Goal: Task Accomplishment & Management: Manage account settings

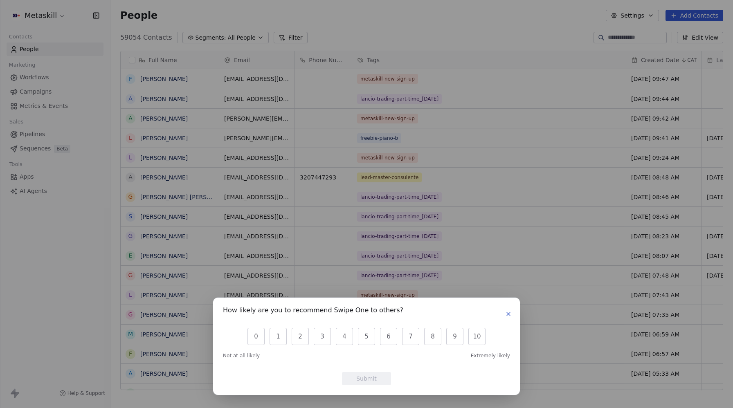
scroll to position [0, 0]
click at [505, 311] on icon "button" at bounding box center [508, 314] width 7 height 7
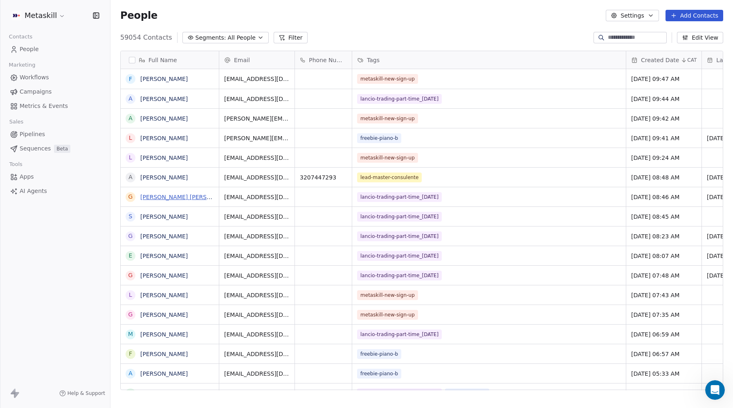
click at [180, 196] on link "Giuseppe Della ragione" at bounding box center [188, 197] width 97 height 7
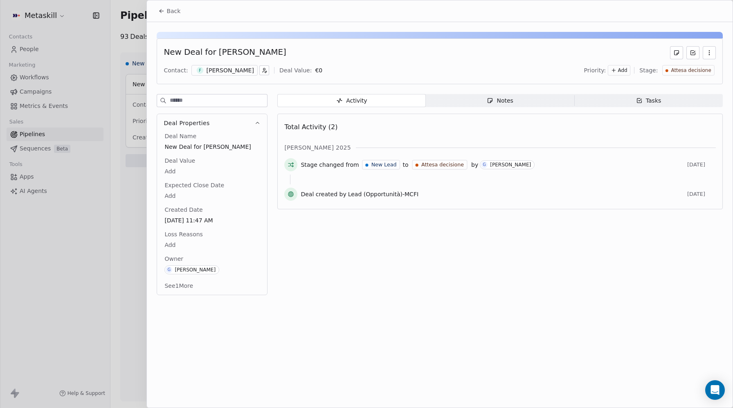
click at [522, 97] on span "Notes Notes" at bounding box center [500, 100] width 149 height 13
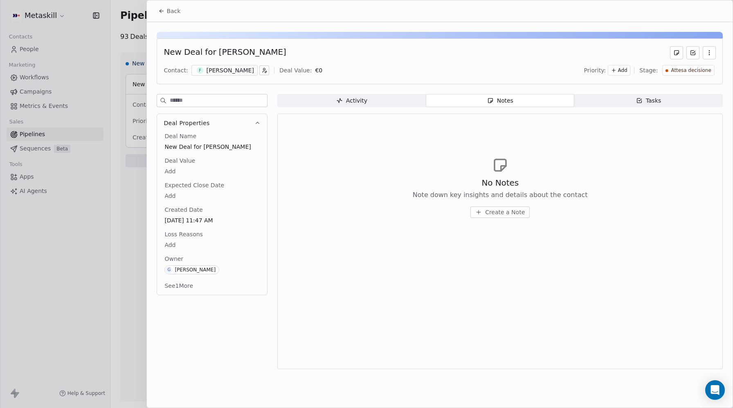
click at [629, 99] on span "Tasks Tasks" at bounding box center [648, 100] width 149 height 13
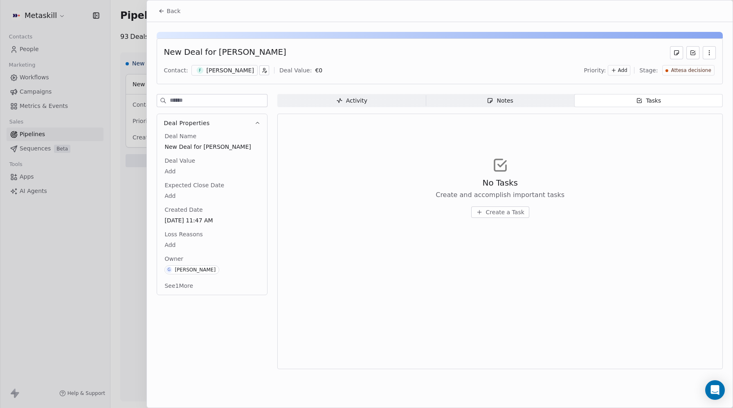
click at [358, 103] on div "Activity" at bounding box center [351, 101] width 31 height 9
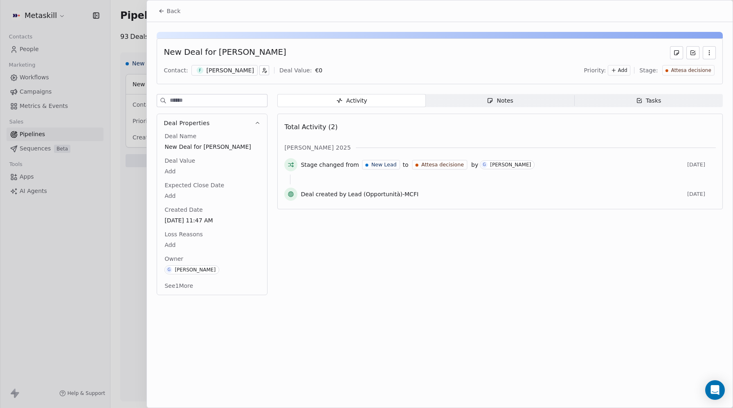
click at [224, 70] on div "[PERSON_NAME]" at bounding box center [230, 70] width 47 height 8
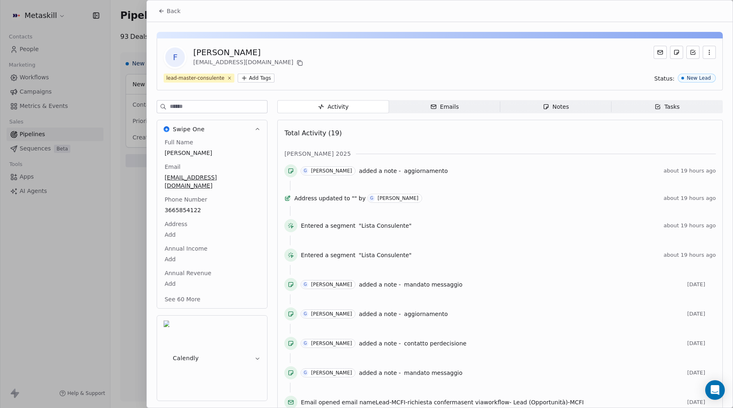
click at [568, 112] on span "Notes Notes" at bounding box center [555, 106] width 111 height 13
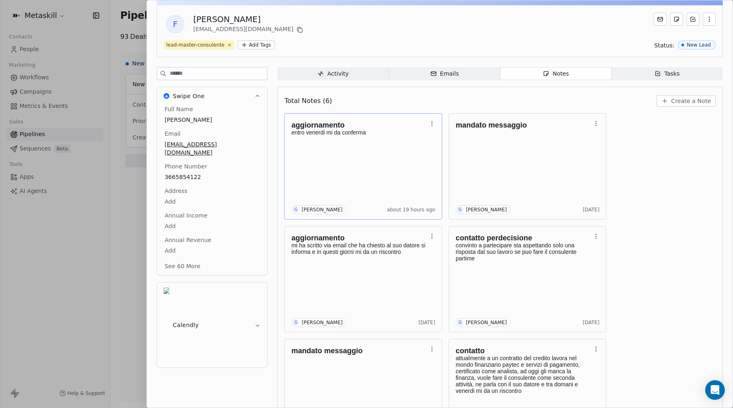
scroll to position [81, 0]
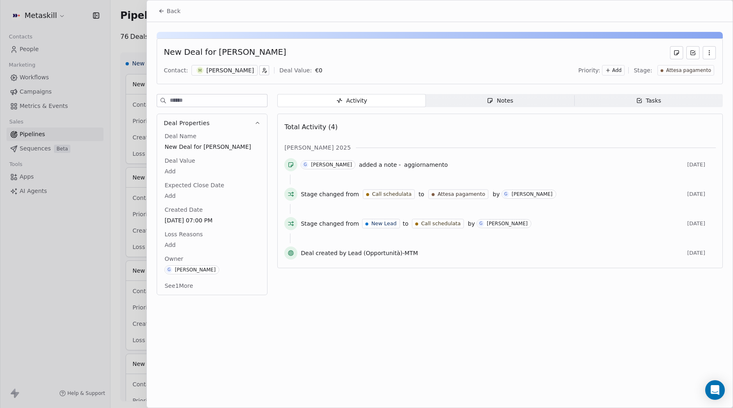
click at [513, 102] on div "Notes" at bounding box center [500, 101] width 26 height 9
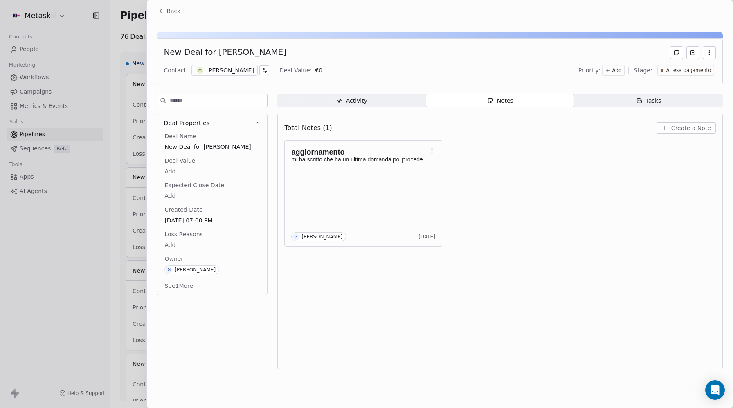
click at [633, 98] on span "Tasks Tasks" at bounding box center [648, 100] width 149 height 13
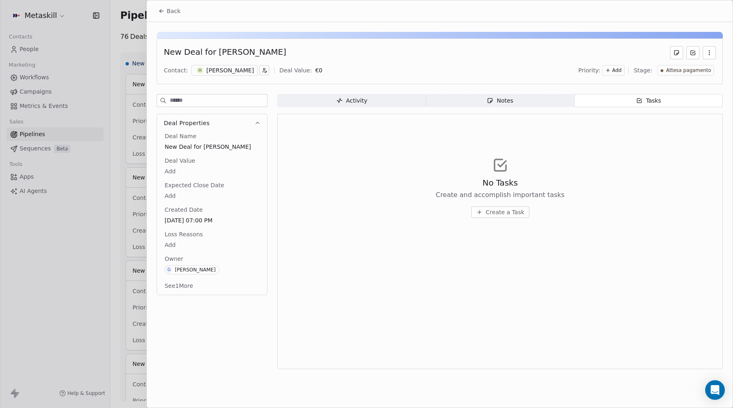
click at [502, 106] on span "Notes Notes" at bounding box center [500, 100] width 149 height 13
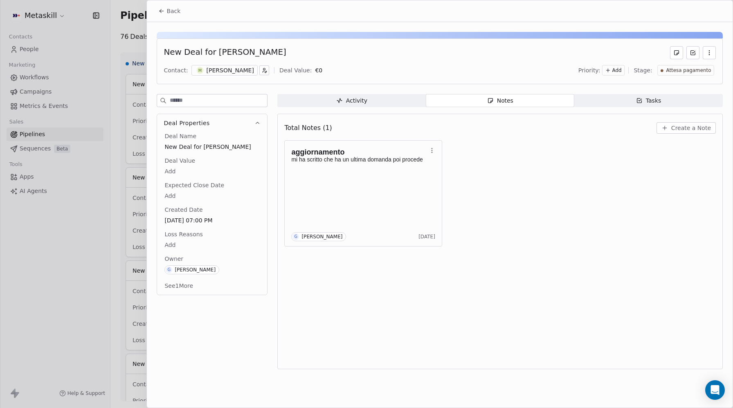
click at [215, 70] on div "Matteo Cucchi" at bounding box center [230, 70] width 47 height 8
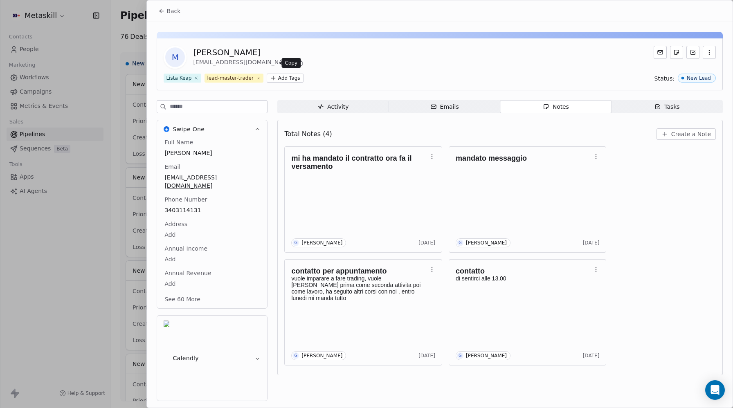
click at [297, 64] on icon at bounding box center [300, 63] width 7 height 7
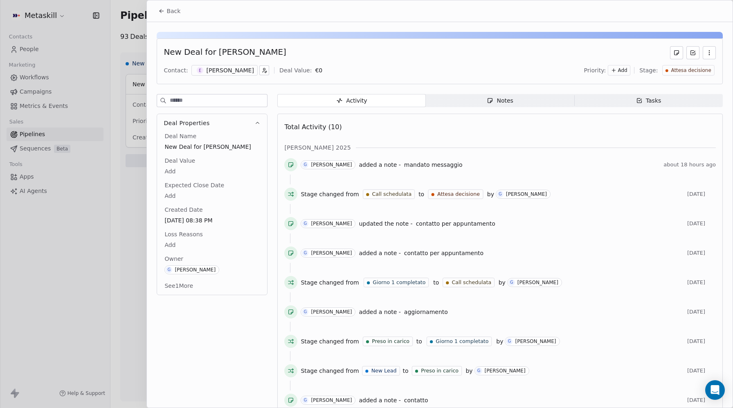
click at [508, 101] on div "Notes" at bounding box center [500, 101] width 26 height 9
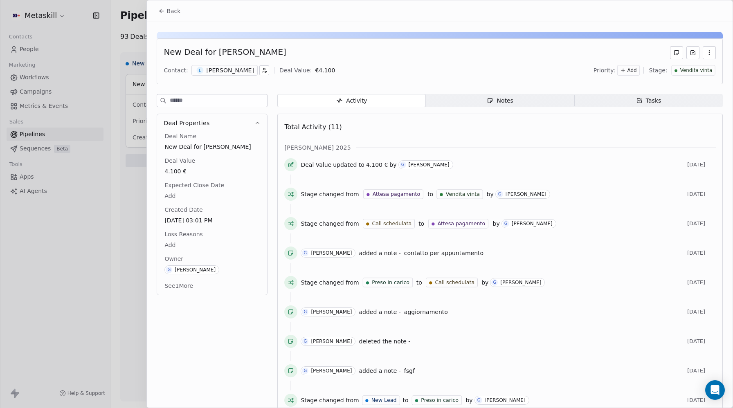
click at [168, 13] on span "Back" at bounding box center [174, 11] width 14 height 8
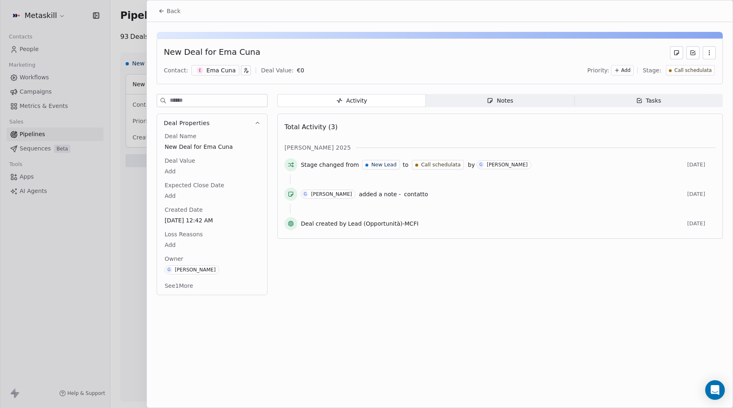
click at [488, 99] on icon "button" at bounding box center [490, 100] width 7 height 7
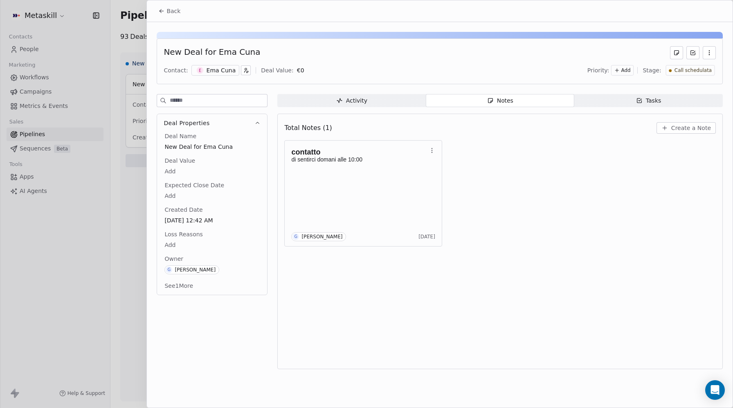
click at [165, 10] on icon at bounding box center [161, 11] width 7 height 7
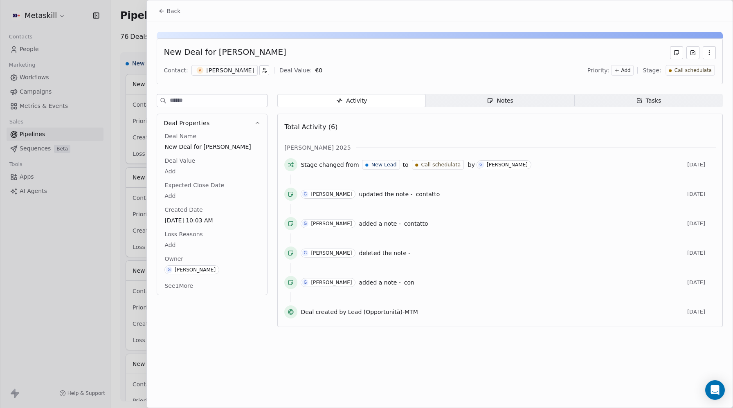
click at [493, 101] on icon "button" at bounding box center [490, 101] width 5 height 5
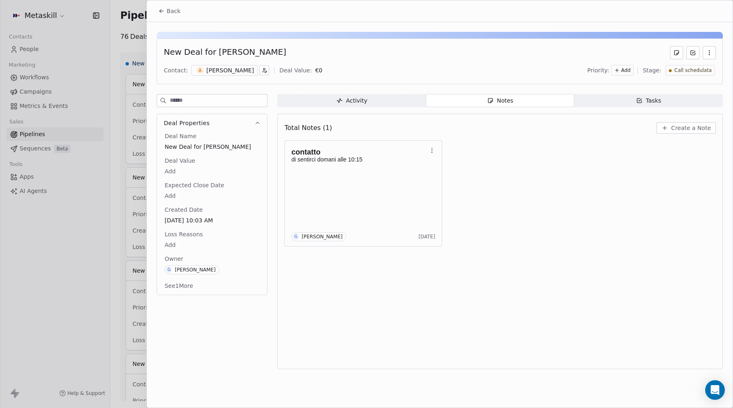
click at [176, 11] on span "Back" at bounding box center [174, 11] width 14 height 8
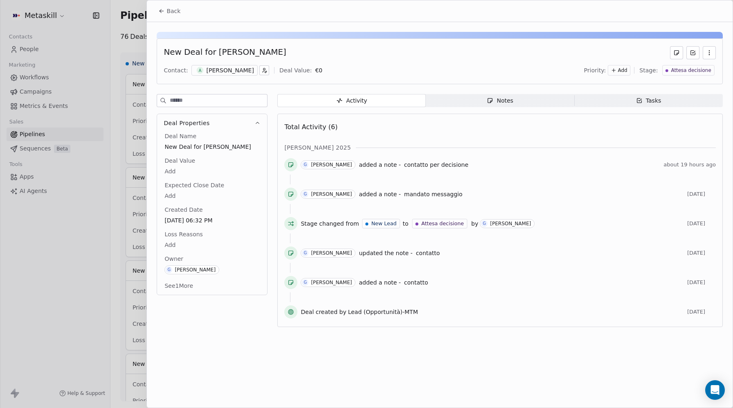
click at [155, 12] on button "Back" at bounding box center [169, 11] width 32 height 15
click at [486, 100] on span "Notes Notes" at bounding box center [500, 100] width 149 height 13
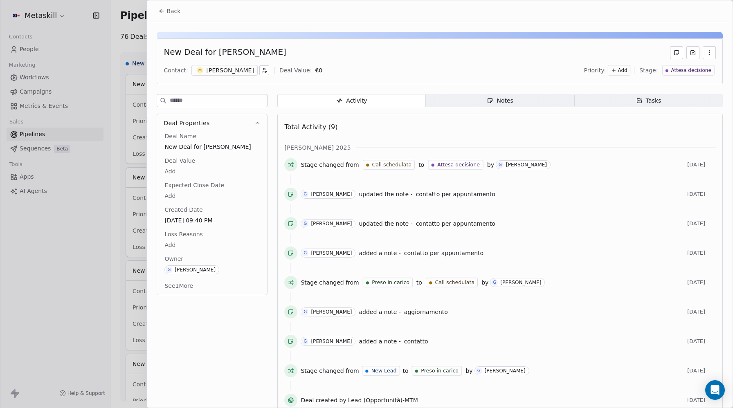
click at [515, 99] on span "Notes Notes" at bounding box center [500, 100] width 149 height 13
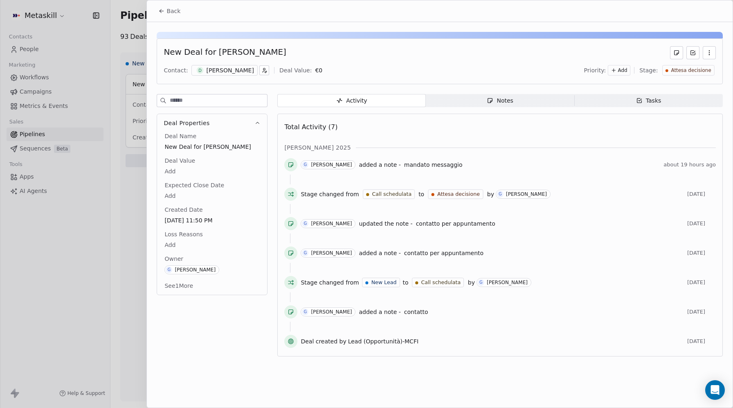
click at [493, 100] on icon "button" at bounding box center [490, 100] width 7 height 7
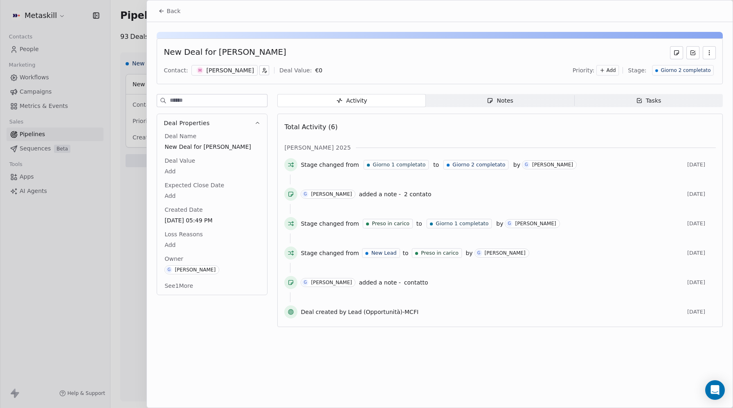
click at [508, 97] on div "Notes" at bounding box center [500, 101] width 26 height 9
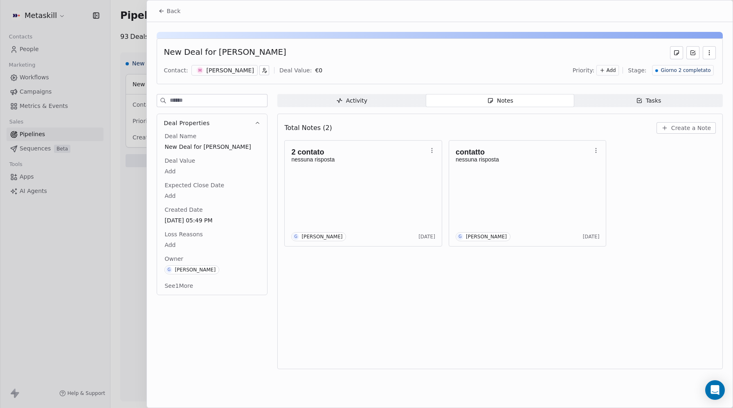
click at [583, 24] on div "New Deal for Michel Rizzo Contact: M Michel Rizzo Deal Value: € 0 Priority: Add…" at bounding box center [440, 198] width 586 height 352
click at [158, 8] on icon at bounding box center [161, 11] width 7 height 7
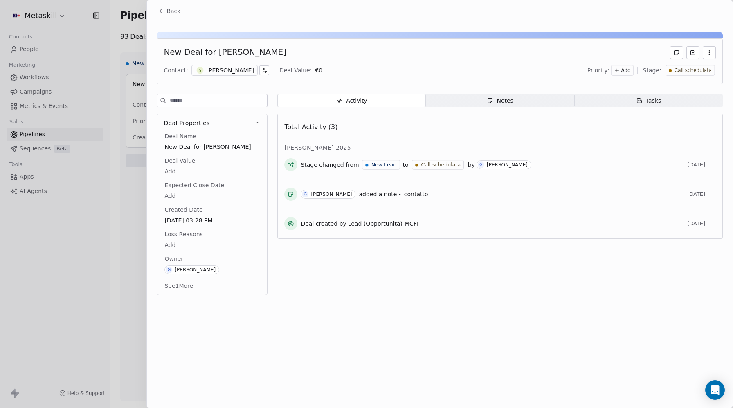
click at [503, 108] on div "Activity Activity Notes Notes Tasks Tasks Total Activity (3) ott 2025 Stage cha…" at bounding box center [500, 197] width 446 height 206
click at [502, 104] on div "Notes" at bounding box center [500, 101] width 26 height 9
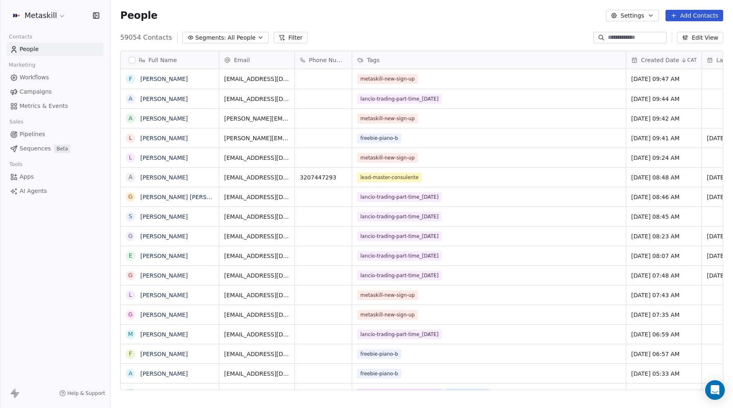
scroll to position [359, 623]
click at [290, 34] on button "Filter" at bounding box center [291, 37] width 34 height 11
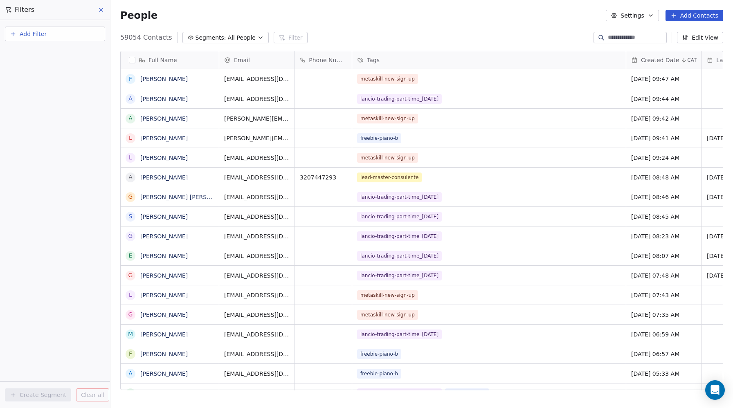
click at [40, 38] on button "Add Filter" at bounding box center [55, 34] width 100 height 15
click at [34, 50] on span "Contact properties" at bounding box center [40, 53] width 53 height 9
type input "***"
click at [42, 98] on span "Subscribed Email Categories" at bounding box center [55, 96] width 82 height 8
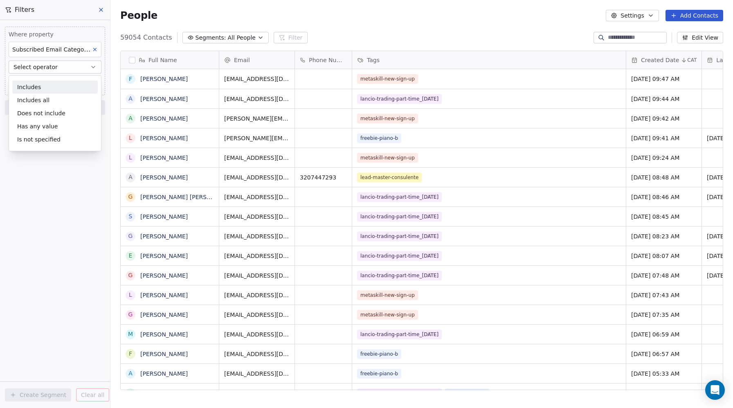
click at [38, 88] on div "Includes" at bounding box center [55, 87] width 86 height 13
click at [54, 51] on span "Subscribed Email Categories" at bounding box center [53, 49] width 82 height 8
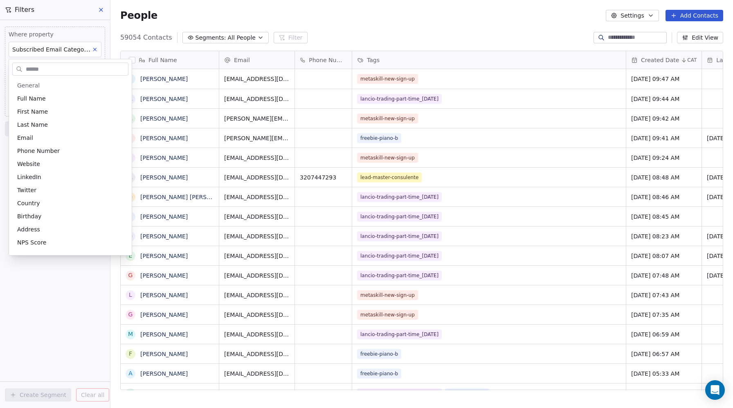
scroll to position [36, 0]
click at [47, 50] on html "Metaskill Contacts People Marketing Workflows Campaigns Metrics & Events Sales …" at bounding box center [366, 204] width 733 height 408
click at [47, 50] on span "Subscribed Email Categories" at bounding box center [53, 49] width 82 height 8
click at [47, 50] on html "Metaskill Contacts People Marketing Workflows Campaigns Metrics & Events Sales …" at bounding box center [366, 204] width 733 height 408
click at [95, 49] on html "Metaskill Contacts People Marketing Workflows Campaigns Metrics & Events Sales …" at bounding box center [366, 204] width 733 height 408
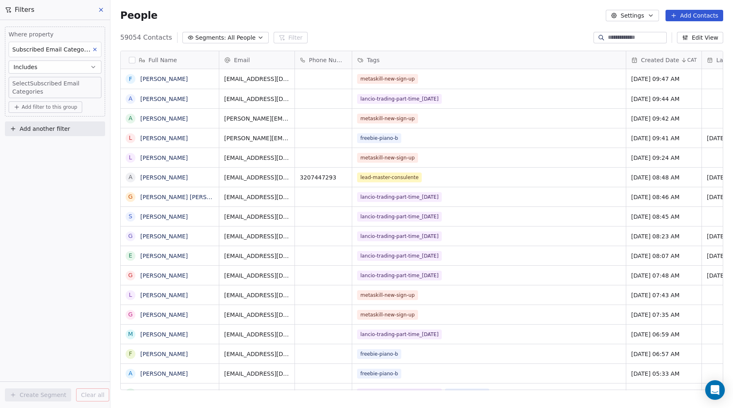
click at [93, 47] on icon at bounding box center [95, 50] width 6 height 6
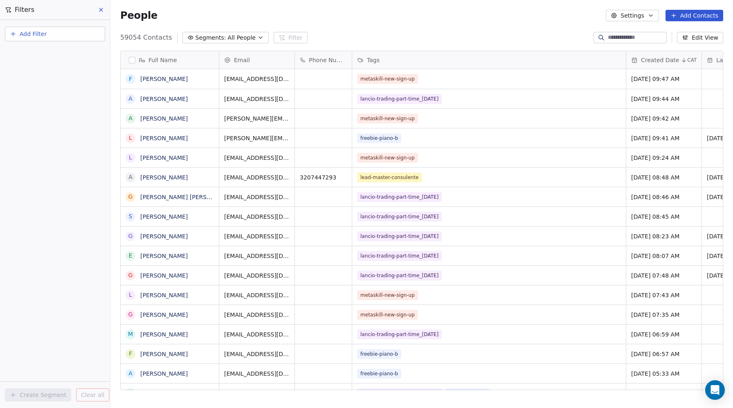
click at [70, 48] on div "Add Filter Create Segment Clear all" at bounding box center [55, 214] width 110 height 388
click at [44, 36] on span "Add Filter" at bounding box center [33, 34] width 27 height 9
click at [32, 54] on span "Contact properties" at bounding box center [40, 53] width 53 height 9
type input "***"
click at [30, 122] on span "Email Marketing Consent" at bounding box center [50, 122] width 72 height 8
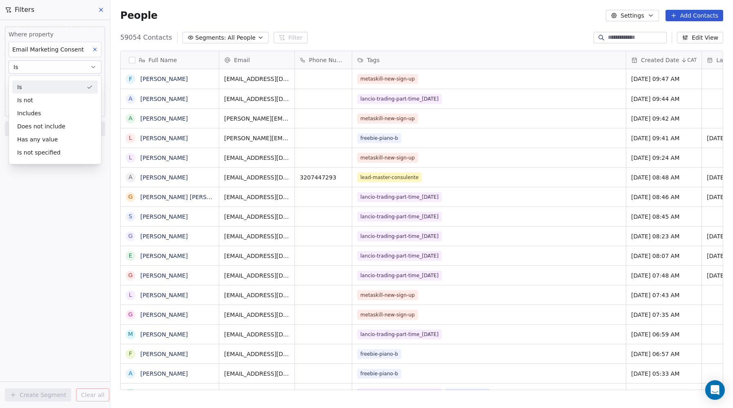
click at [34, 88] on div "Is" at bounding box center [55, 87] width 86 height 13
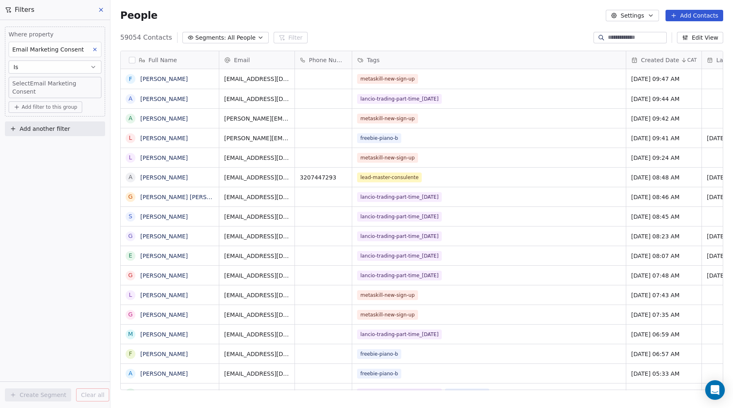
click at [32, 83] on body "Metaskill Contacts People Marketing Workflows Campaigns Metrics & Events Sales …" at bounding box center [366, 204] width 733 height 408
click at [40, 124] on div "Unsubscribed" at bounding box center [40, 127] width 34 height 7
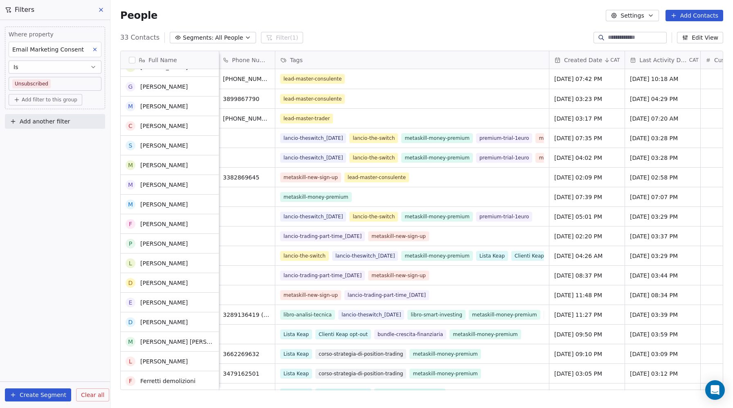
scroll to position [0, 0]
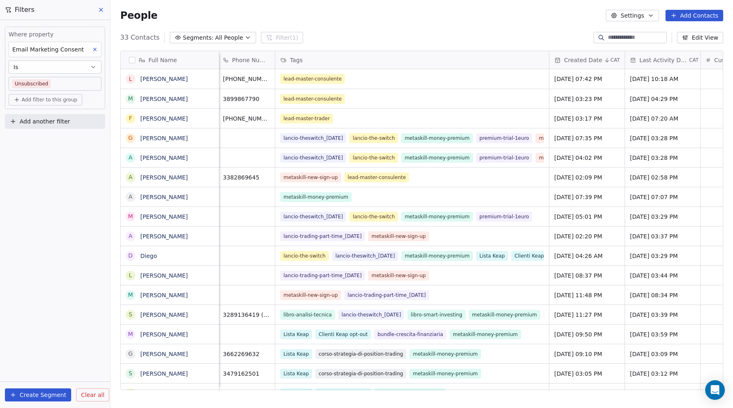
click at [102, 12] on icon at bounding box center [101, 10] width 7 height 7
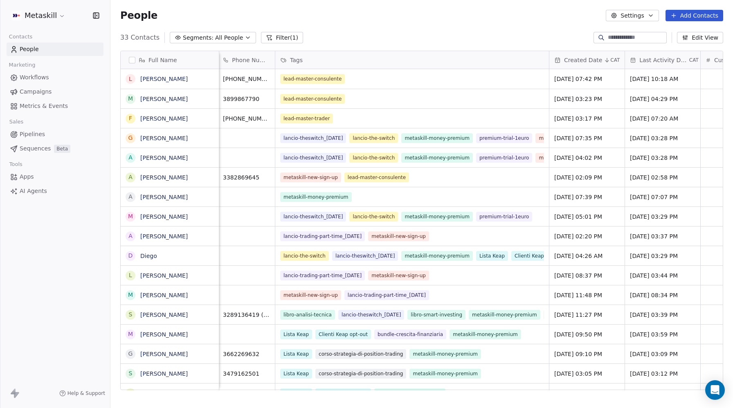
click at [29, 135] on span "Pipelines" at bounding box center [32, 134] width 25 height 9
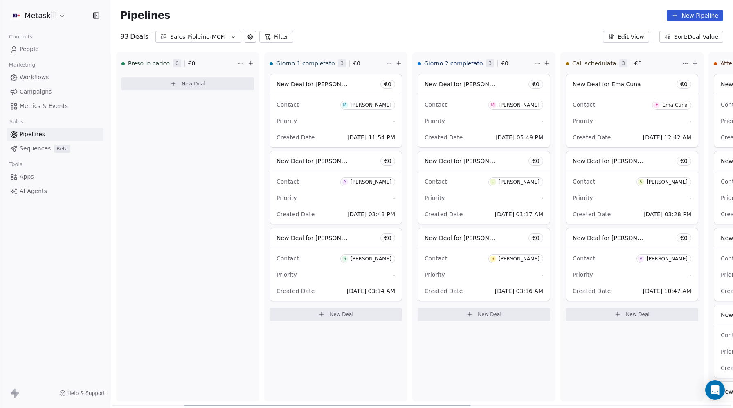
scroll to position [0, 163]
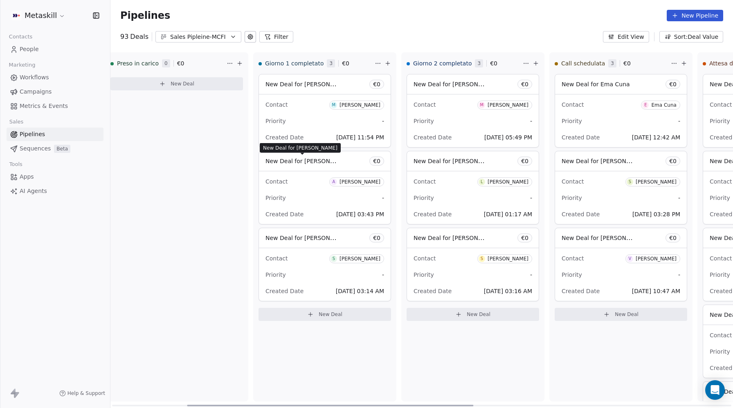
click at [271, 165] on span "New Deal for [PERSON_NAME]" at bounding box center [303, 161] width 74 height 10
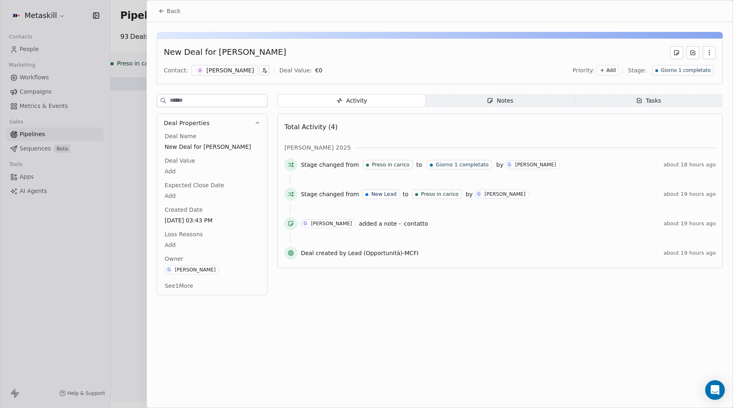
drag, startPoint x: 213, startPoint y: 50, endPoint x: 297, endPoint y: 49, distance: 83.9
click at [297, 49] on div "New Deal for [PERSON_NAME]" at bounding box center [440, 52] width 552 height 13
copy div "[PERSON_NAME]"
click at [165, 14] on button "Back" at bounding box center [169, 11] width 32 height 15
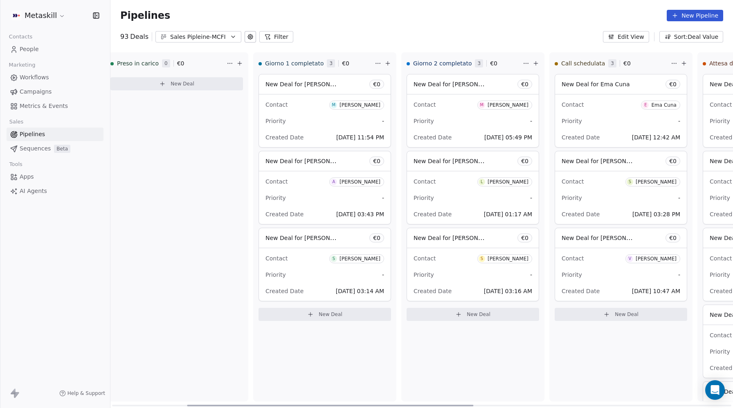
click at [313, 239] on span "New Deal for [PERSON_NAME]" at bounding box center [309, 238] width 86 height 8
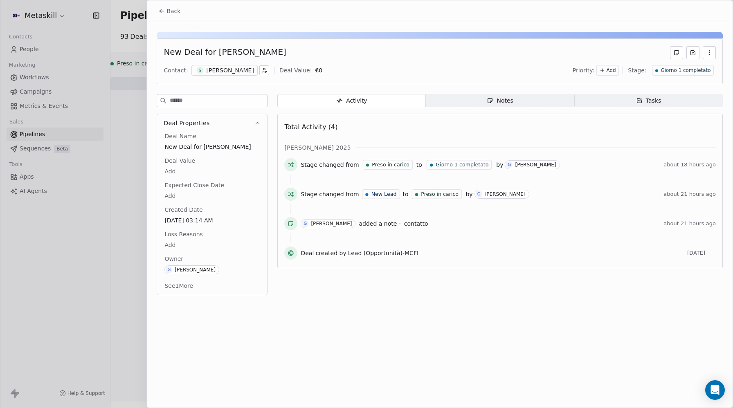
drag, startPoint x: 213, startPoint y: 52, endPoint x: 290, endPoint y: 52, distance: 77.3
click at [290, 52] on div "New Deal for [PERSON_NAME]" at bounding box center [440, 52] width 552 height 13
copy div "[PERSON_NAME]"
click at [174, 15] on button "Back" at bounding box center [169, 11] width 32 height 15
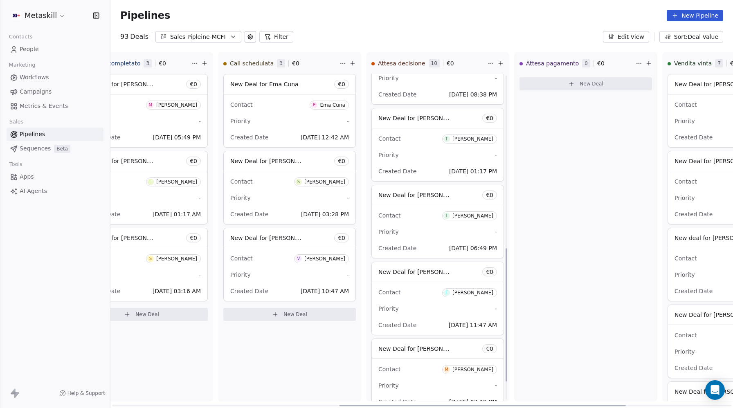
scroll to position [467, 0]
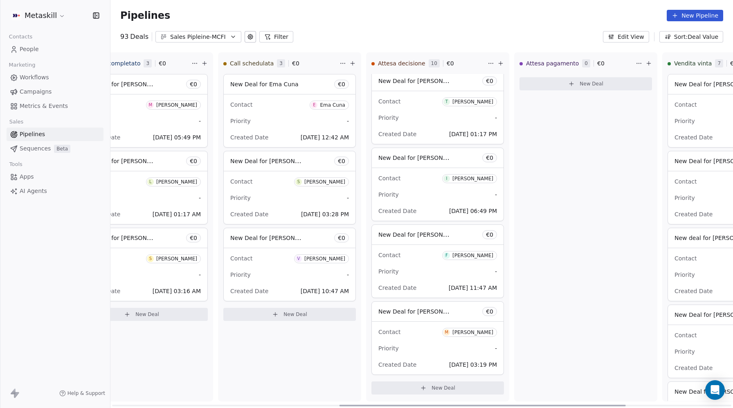
click at [424, 309] on span "New Deal for [PERSON_NAME]" at bounding box center [421, 312] width 86 height 8
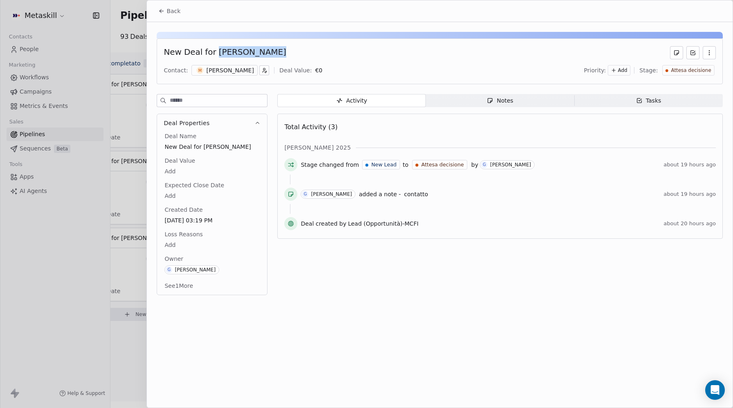
drag, startPoint x: 240, startPoint y: 53, endPoint x: 212, endPoint y: 52, distance: 27.8
click at [212, 52] on div "New Deal for [PERSON_NAME]" at bounding box center [440, 52] width 552 height 13
copy div "[PERSON_NAME]"
click at [167, 10] on span "Back" at bounding box center [174, 11] width 14 height 8
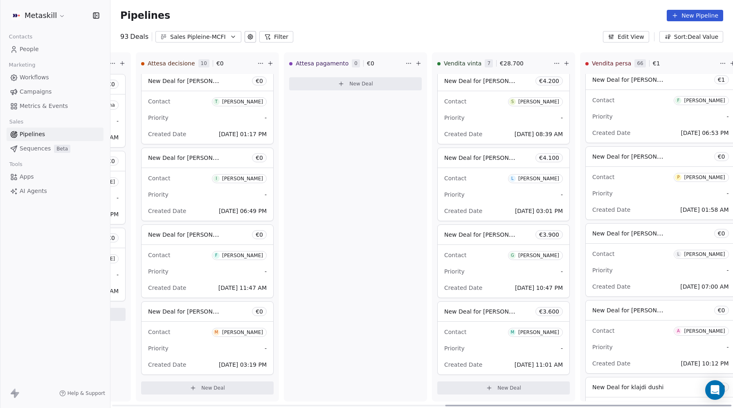
scroll to position [53, 0]
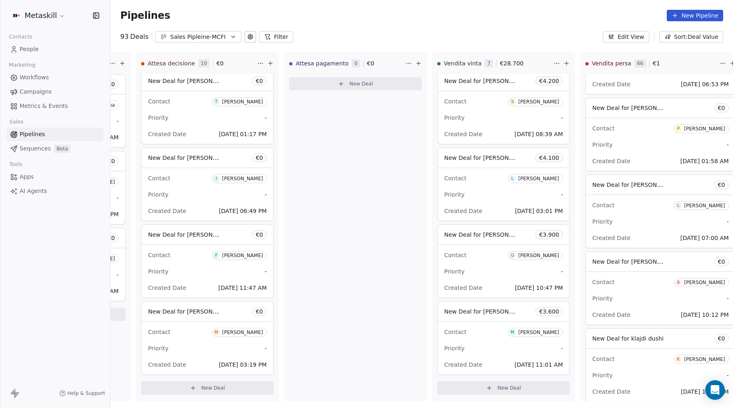
click at [200, 34] on div "Sales Pipleine-MCFI" at bounding box center [198, 37] width 56 height 9
click at [202, 82] on span "Sales Pipeline-MTM" at bounding box center [189, 84] width 55 height 9
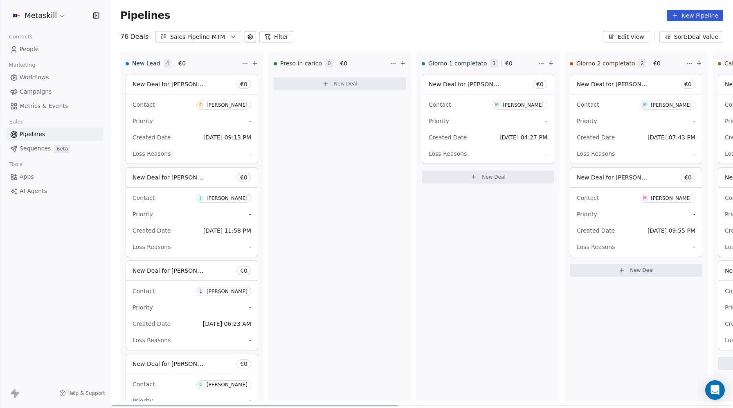
click at [168, 104] on div "Contact C Cesare Di campli" at bounding box center [192, 105] width 119 height 14
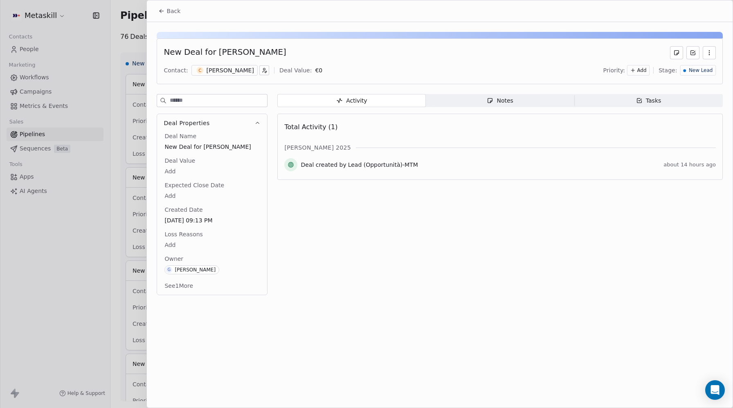
drag, startPoint x: 281, startPoint y: 54, endPoint x: 211, endPoint y: 54, distance: 70.0
click at [211, 54] on div "New Deal for Cesare Di campli" at bounding box center [440, 52] width 552 height 13
copy div "Cesare Di campli"
drag, startPoint x: 177, startPoint y: 10, endPoint x: 194, endPoint y: 76, distance: 68.1
click at [177, 10] on span "Back" at bounding box center [174, 11] width 14 height 8
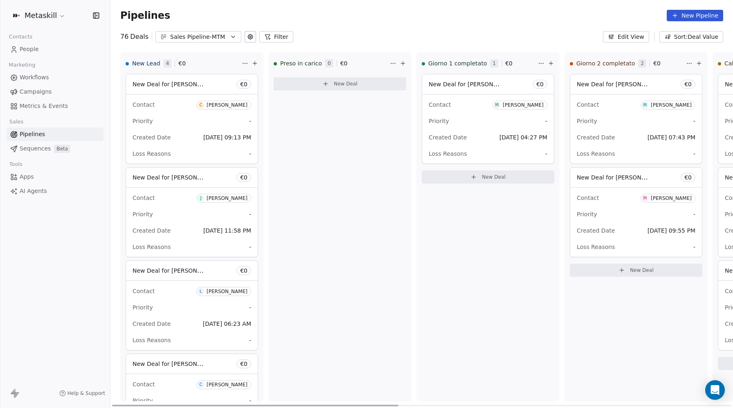
click at [162, 186] on div "New Deal for Jonathan Farabollini € 0" at bounding box center [192, 178] width 132 height 20
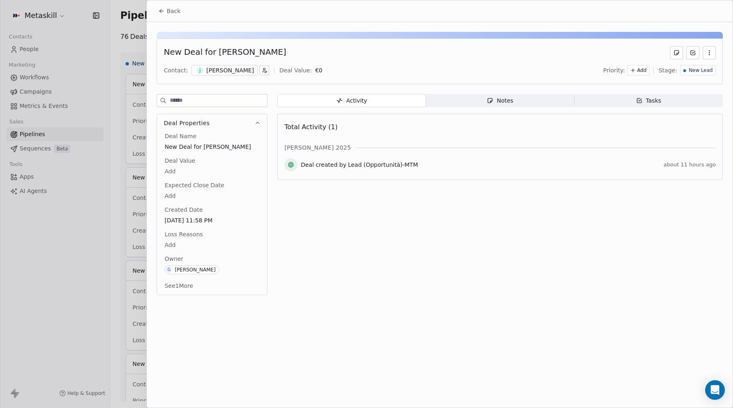
drag, startPoint x: 288, startPoint y: 56, endPoint x: 213, endPoint y: 55, distance: 74.9
click at [213, 55] on div "New Deal for Jonathan Farabollini" at bounding box center [440, 52] width 552 height 13
copy div "Jonathan Farabollini"
click at [171, 11] on span "Back" at bounding box center [174, 11] width 14 height 8
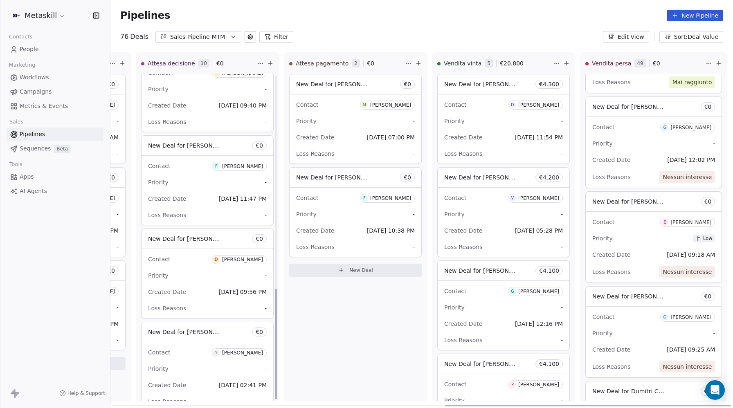
scroll to position [630, 0]
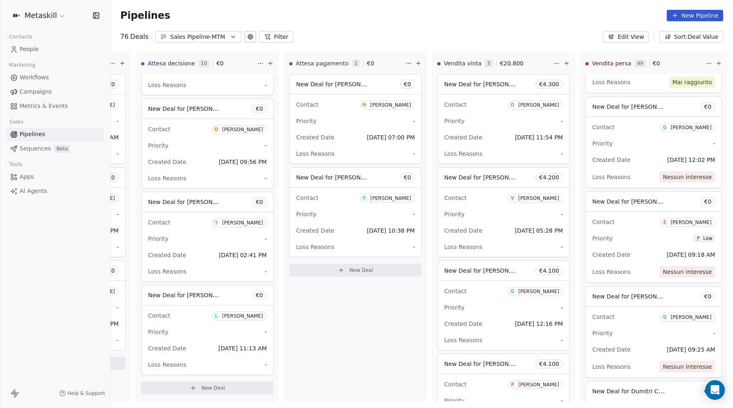
click at [45, 21] on html "Metaskill Contacts People Marketing Workflows Campaigns Metrics & Events Sales …" at bounding box center [366, 204] width 733 height 408
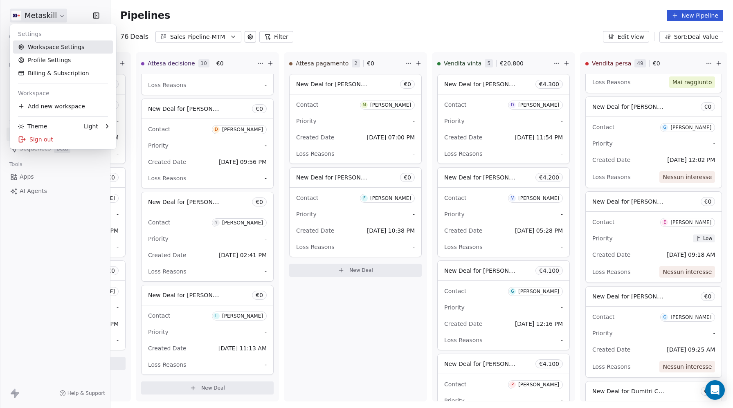
click at [38, 45] on link "Workspace Settings" at bounding box center [63, 47] width 100 height 13
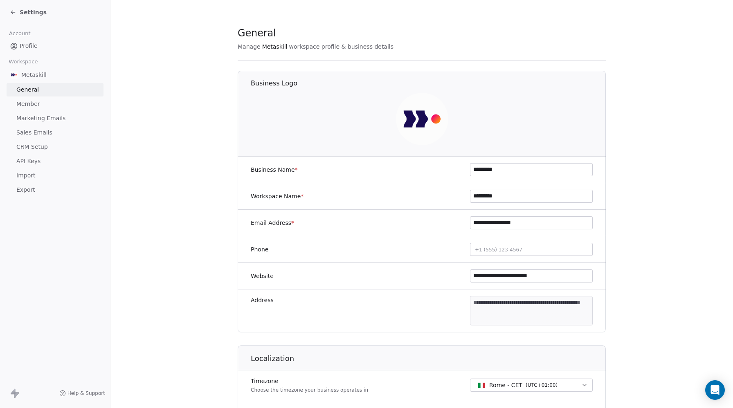
click at [34, 46] on span "Profile" at bounding box center [29, 46] width 18 height 9
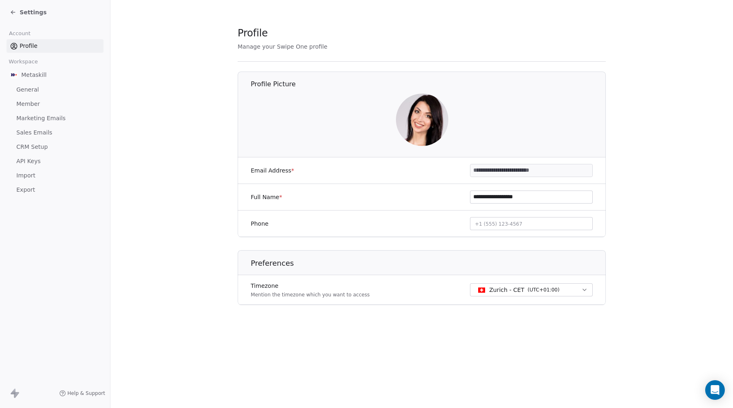
click at [34, 46] on span "Profile" at bounding box center [29, 46] width 18 height 9
click at [29, 10] on span "Settings" at bounding box center [33, 12] width 27 height 8
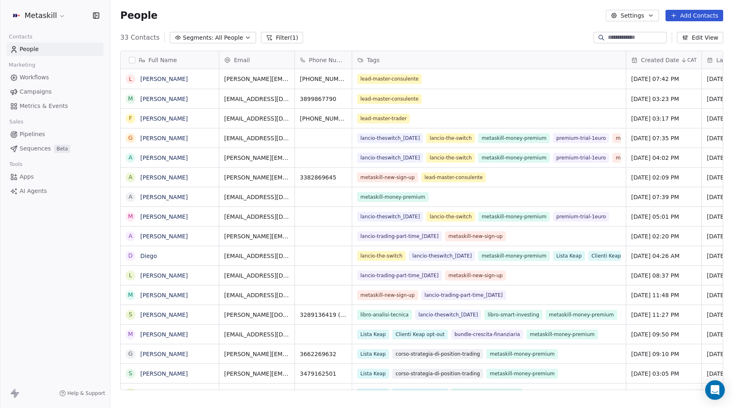
scroll to position [359, 623]
click at [49, 21] on html "Metaskill Contacts People Marketing Workflows Campaigns Metrics & Events Sales …" at bounding box center [366, 204] width 733 height 408
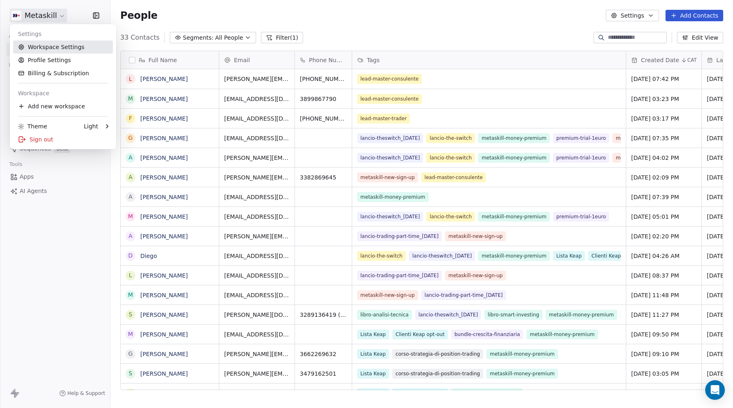
click at [50, 48] on link "Workspace Settings" at bounding box center [63, 47] width 100 height 13
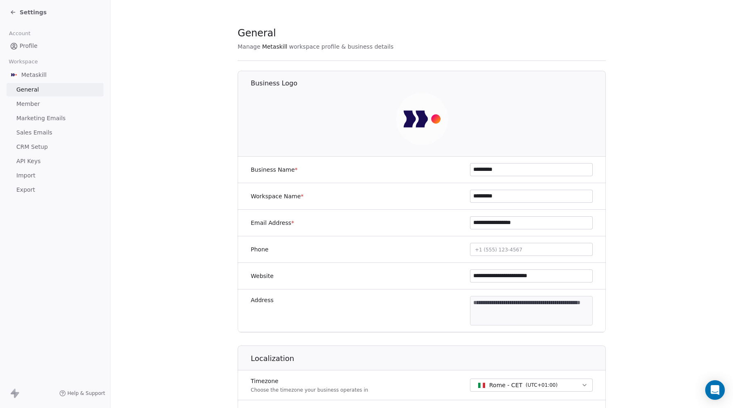
click at [33, 135] on span "Sales Emails" at bounding box center [34, 132] width 36 height 9
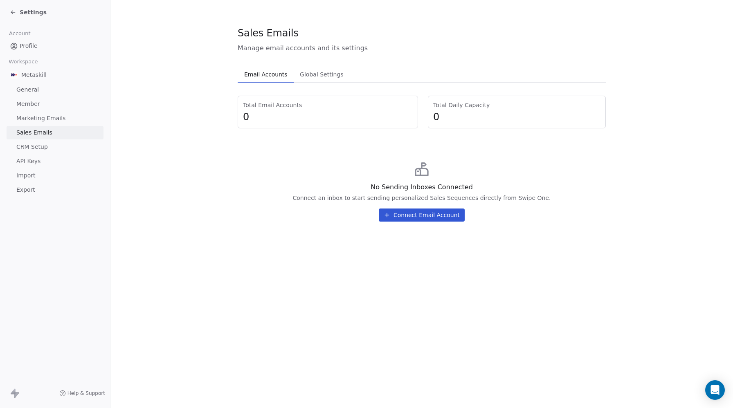
click at [32, 149] on span "CRM Setup" at bounding box center [32, 147] width 32 height 9
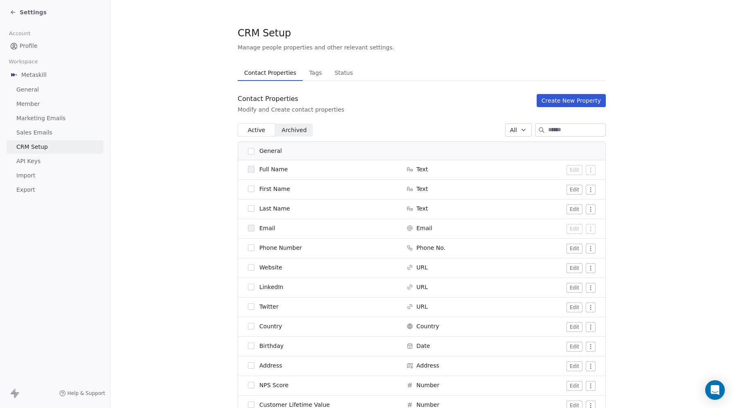
click at [316, 78] on span "Tags" at bounding box center [315, 72] width 19 height 11
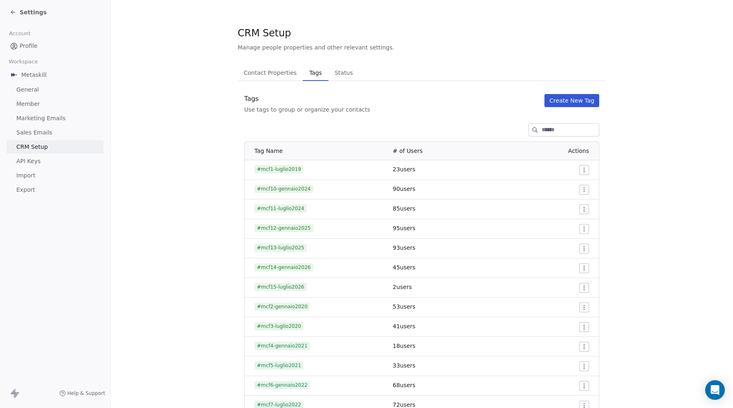
click at [550, 133] on input at bounding box center [570, 130] width 57 height 12
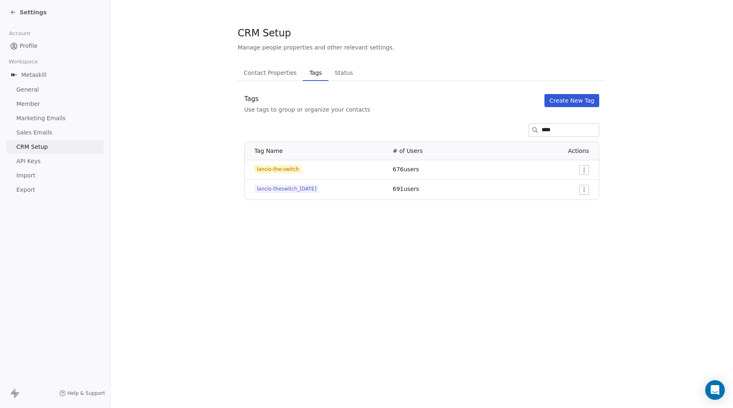
type input "****"
click at [306, 188] on span "lancio-theswitch_[DATE]" at bounding box center [286, 189] width 64 height 8
copy span "lancio-theswitch_[DATE]"
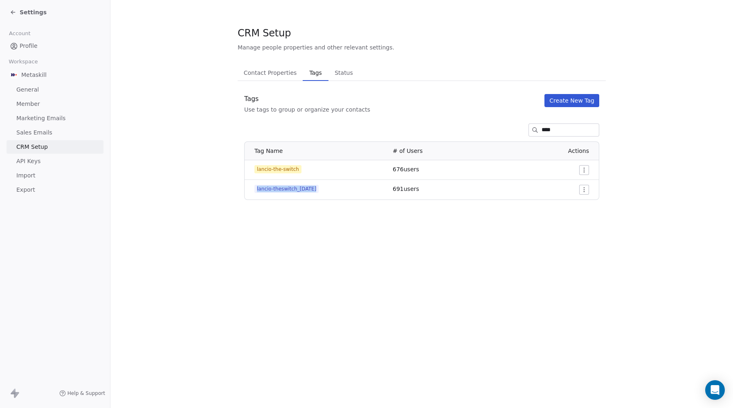
click at [581, 104] on button "Create New Tag" at bounding box center [572, 100] width 55 height 13
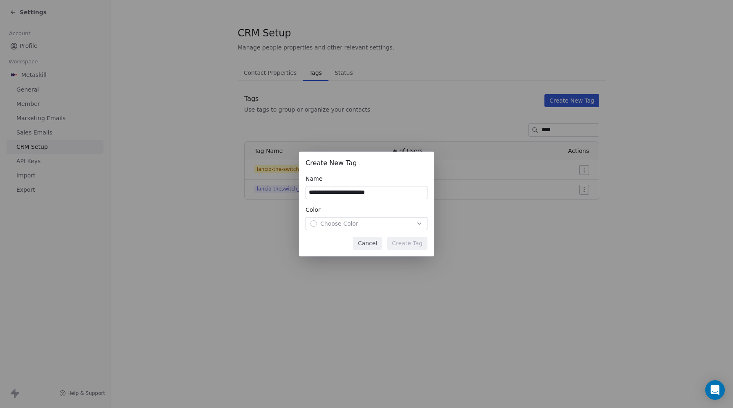
click at [379, 191] on input "**********" at bounding box center [366, 193] width 121 height 12
type input "**********"
click at [326, 230] on button "Choose Color" at bounding box center [367, 223] width 122 height 13
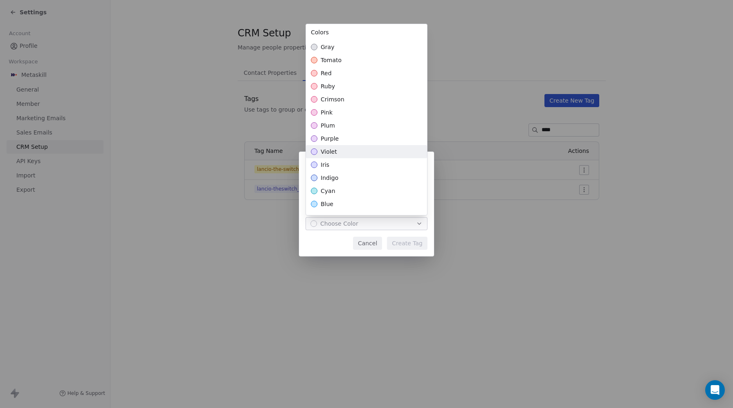
click at [336, 153] on div "violet" at bounding box center [366, 151] width 121 height 13
click at [407, 245] on div "**********" at bounding box center [366, 204] width 733 height 105
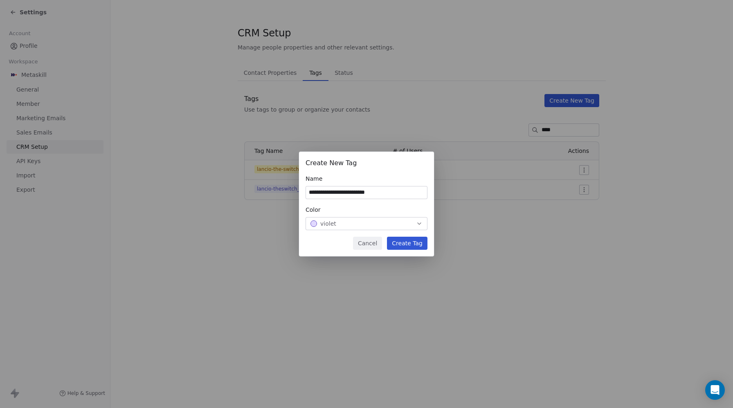
click at [407, 242] on button "Create Tag" at bounding box center [407, 243] width 41 height 13
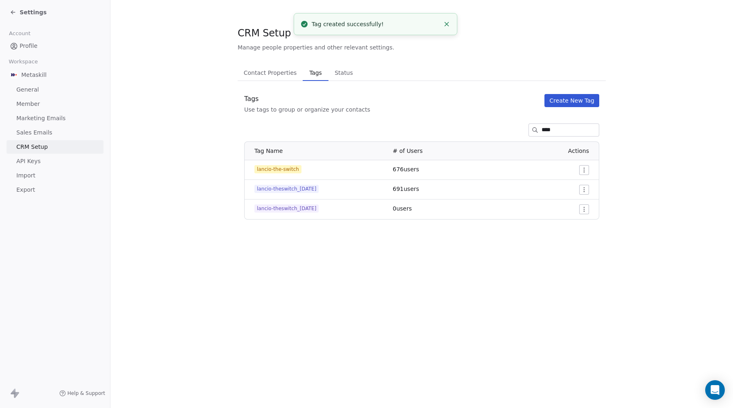
click at [310, 209] on span "lancio-theswitch_2025-11-05" at bounding box center [286, 209] width 64 height 8
copy tr "lancio-the-switch 676 users"
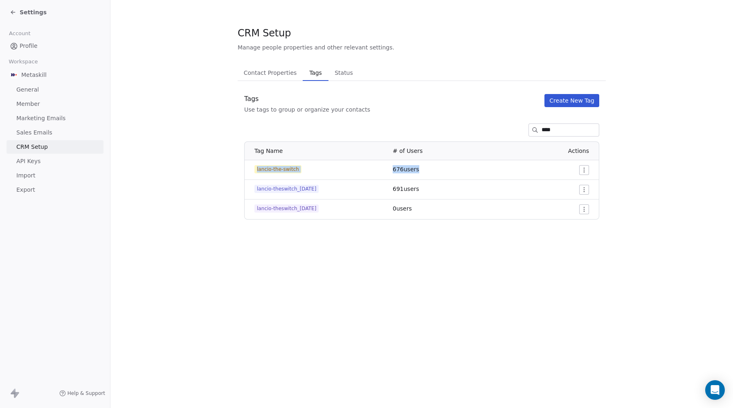
click at [310, 201] on td "lancio-theswitch_2025-11-05" at bounding box center [316, 210] width 143 height 20
click at [306, 207] on span "lancio-theswitch_2025-11-05" at bounding box center [286, 209] width 64 height 8
click at [27, 14] on span "Settings" at bounding box center [33, 12] width 27 height 8
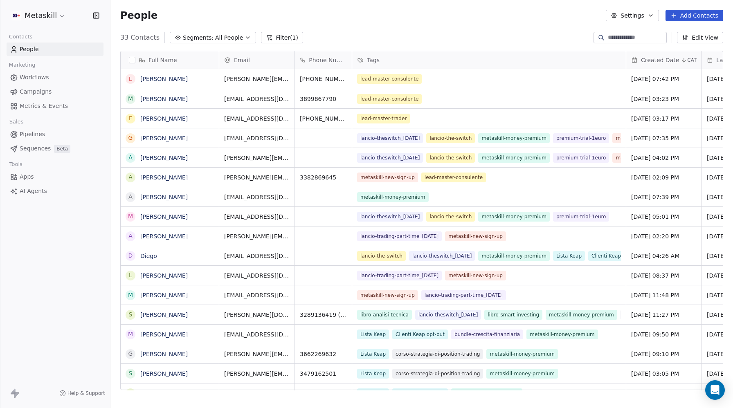
scroll to position [359, 623]
click at [41, 88] on span "Campaigns" at bounding box center [36, 92] width 32 height 9
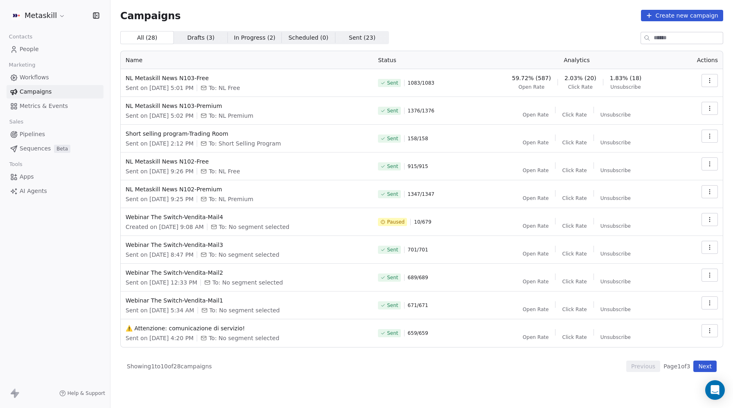
click at [32, 78] on span "Workflows" at bounding box center [34, 77] width 29 height 9
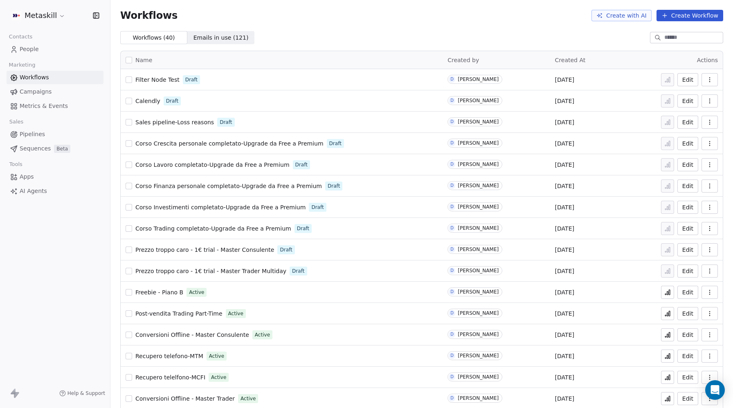
click at [664, 38] on input at bounding box center [692, 38] width 57 height 8
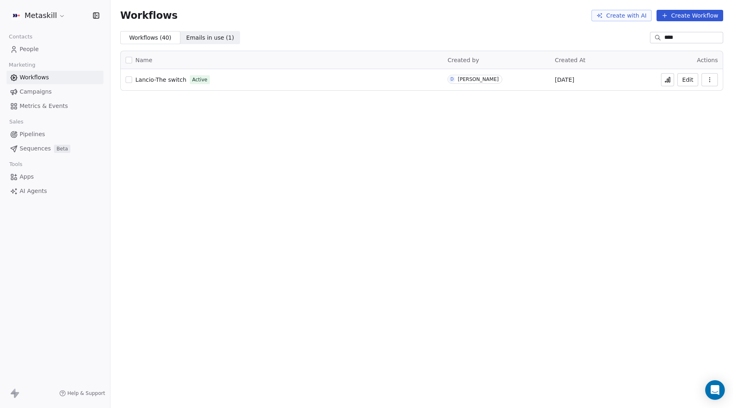
type input "****"
click at [173, 79] on span "Lancio-The switch" at bounding box center [160, 80] width 51 height 7
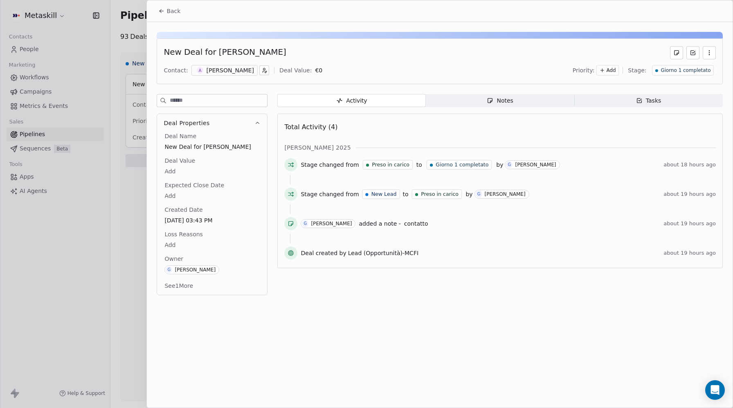
click at [165, 14] on icon at bounding box center [161, 11] width 7 height 7
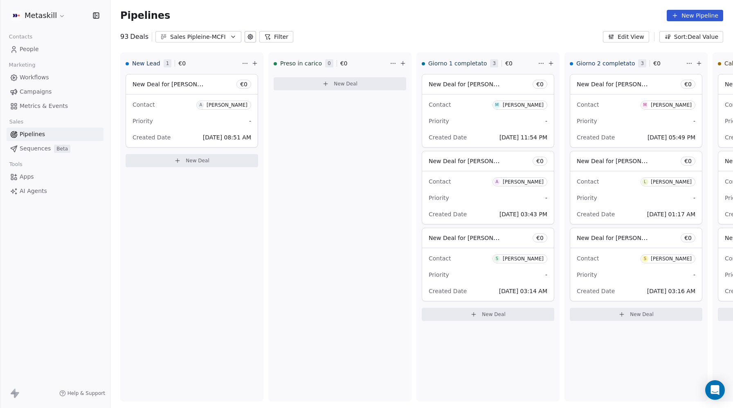
click at [34, 50] on span "People" at bounding box center [29, 49] width 19 height 9
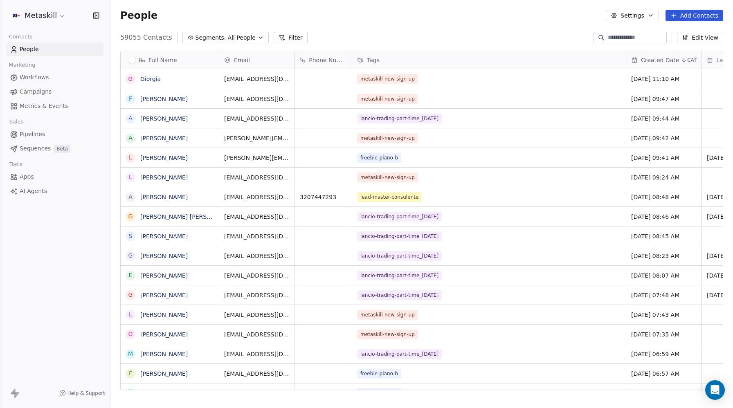
scroll to position [359, 623]
click at [619, 37] on input at bounding box center [636, 38] width 57 height 8
paste input "**********"
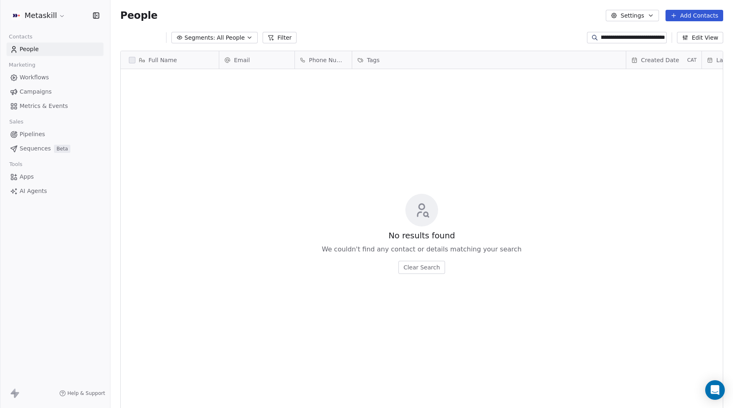
scroll to position [0, 0]
click at [620, 37] on input "**********" at bounding box center [633, 38] width 64 height 8
paste input
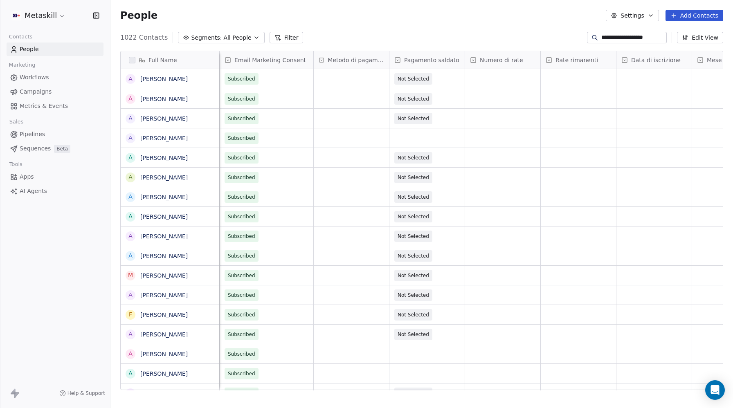
scroll to position [0, 1004]
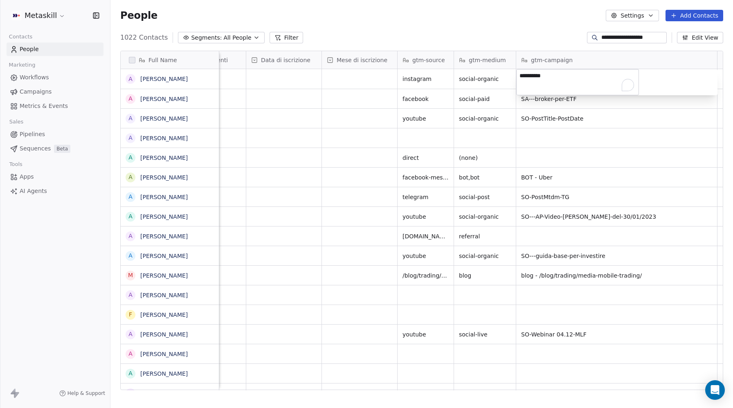
click at [625, 37] on html "**********" at bounding box center [366, 204] width 733 height 408
click at [625, 37] on input "**********" at bounding box center [633, 38] width 64 height 8
paste input
type input "**********"
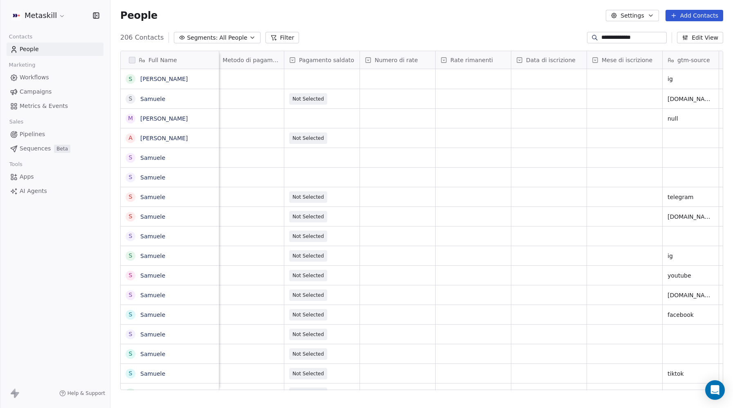
scroll to position [0, 1085]
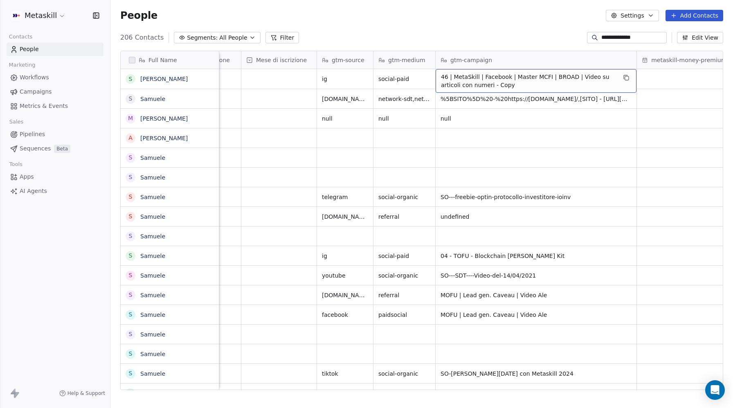
click at [512, 81] on span "46 | MetaSkill | Facebook | Master MCFI | BROAD | Video su articoli con numeri …" at bounding box center [529, 81] width 176 height 16
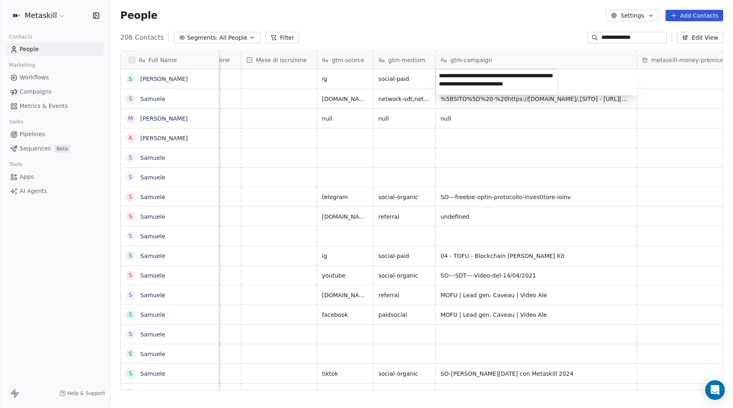
scroll to position [3, 0]
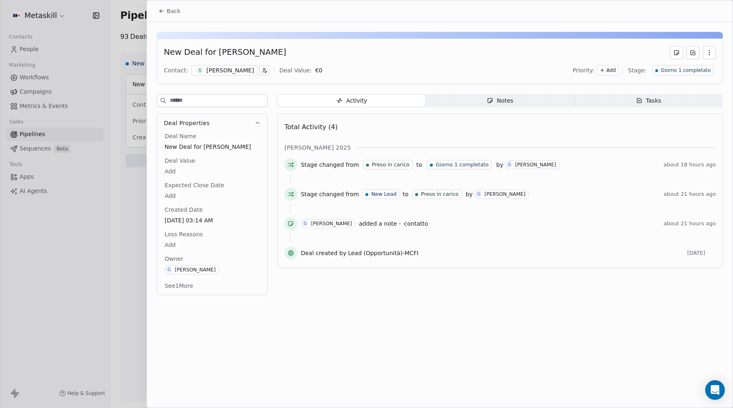
click at [176, 14] on span "Back" at bounding box center [174, 11] width 14 height 8
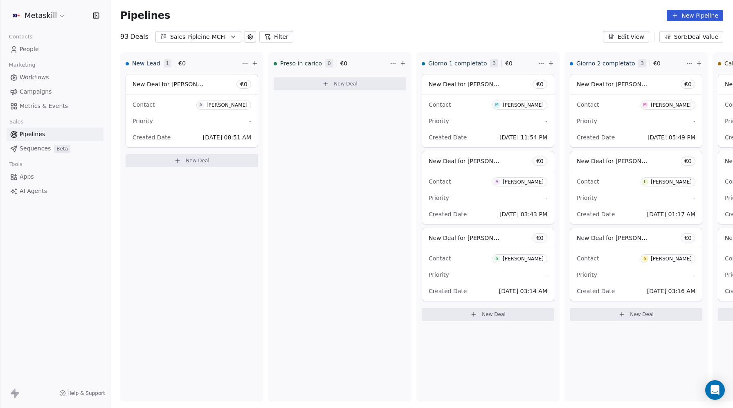
click at [27, 49] on span "People" at bounding box center [29, 49] width 19 height 9
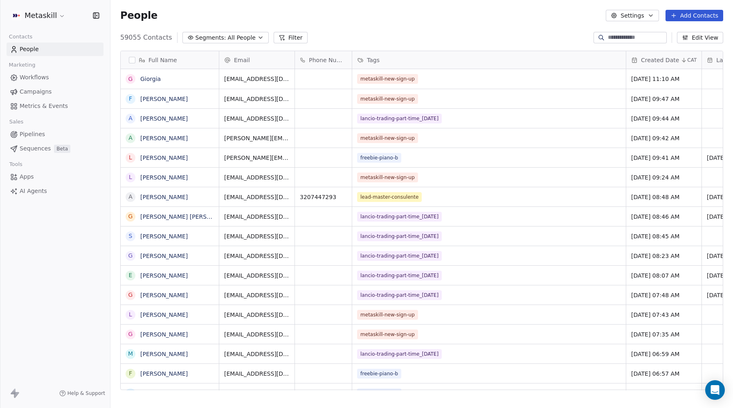
scroll to position [359, 623]
click at [630, 36] on input at bounding box center [636, 38] width 57 height 8
paste input "**********"
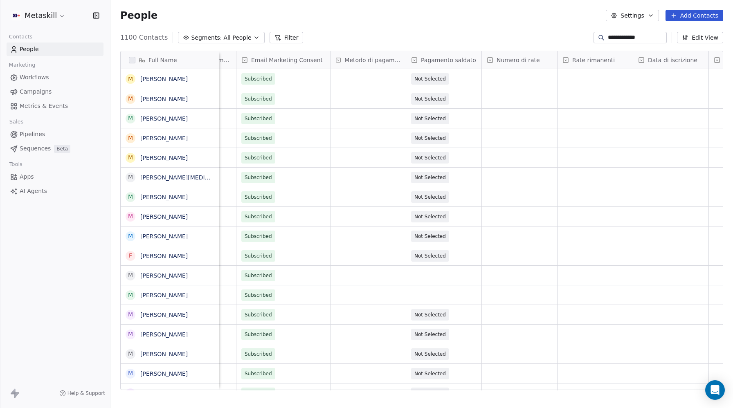
scroll to position [0, 1133]
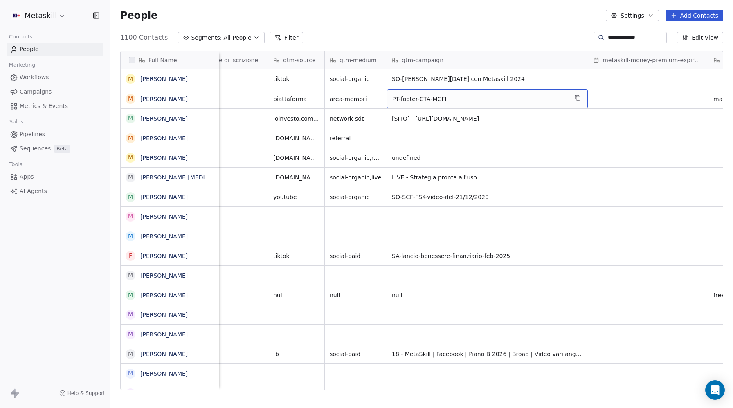
click at [448, 99] on span "PT-footer-CTA-MCFI" at bounding box center [480, 99] width 176 height 8
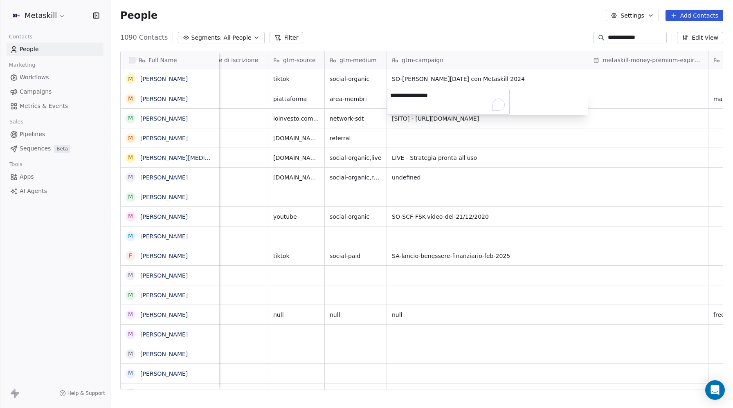
click at [629, 36] on html "**********" at bounding box center [366, 204] width 733 height 408
click at [629, 36] on input "**********" at bounding box center [636, 38] width 57 height 8
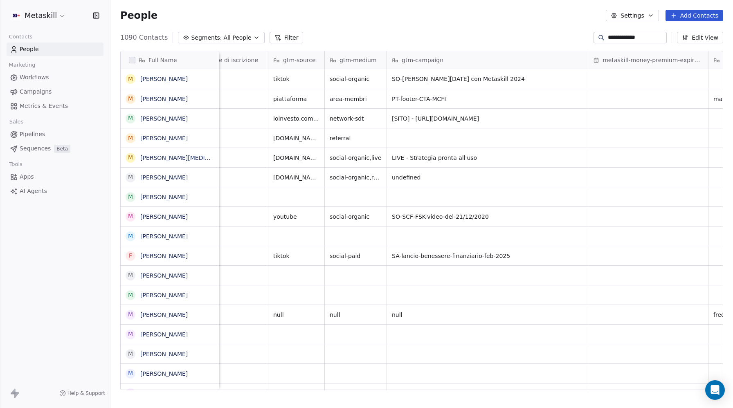
click at [629, 36] on input "**********" at bounding box center [636, 38] width 57 height 8
paste input "***"
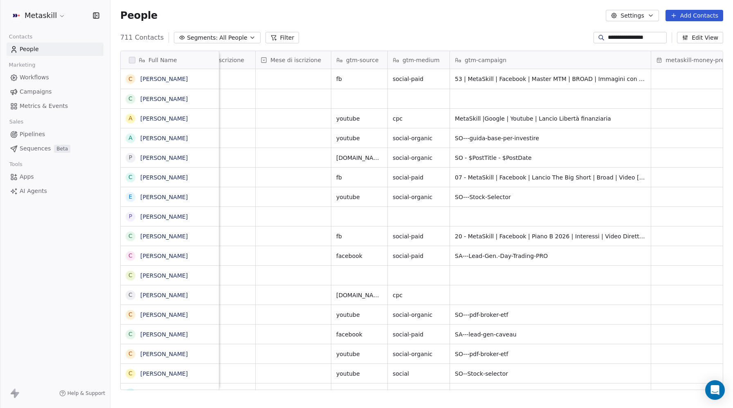
scroll to position [0, 1079]
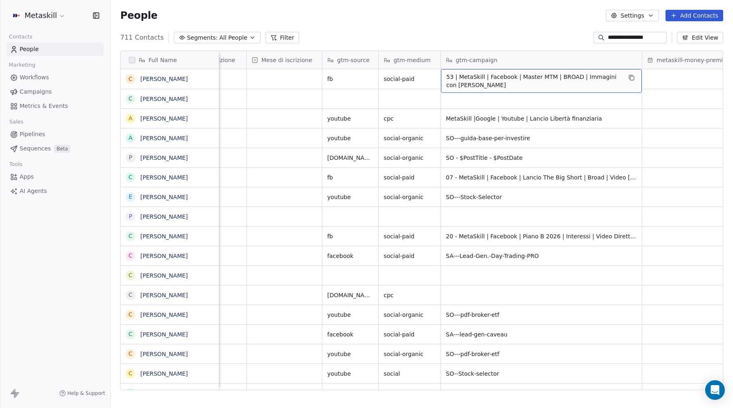
click at [480, 80] on span "53 | MetaSkill | Facebook | Master MTM | BROAD | Immagini con Alessandro - Copy" at bounding box center [534, 81] width 176 height 16
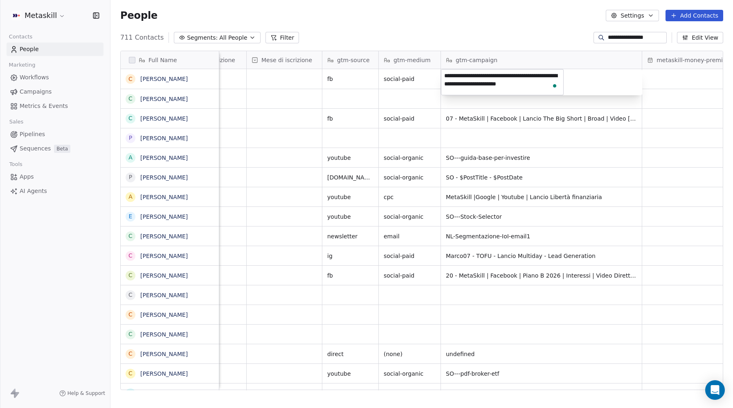
click at [622, 34] on html "**********" at bounding box center [366, 204] width 733 height 408
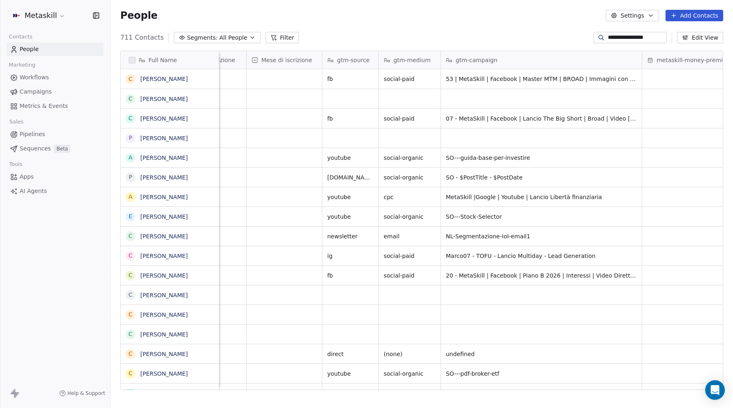
click at [622, 34] on input "**********" at bounding box center [636, 38] width 57 height 8
paste input "****"
type input "**********"
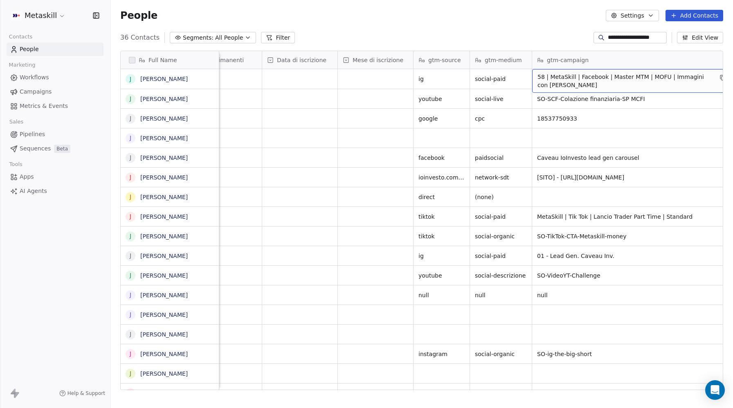
scroll to position [0, 999]
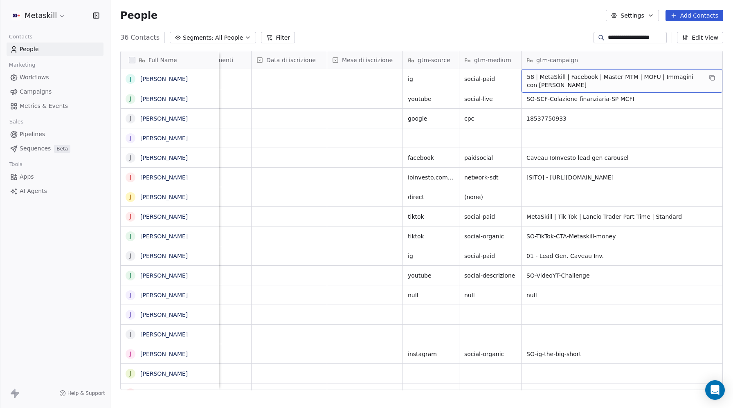
click at [580, 79] on span "58 | MetaSkill | Facebook | Master MTM | MOFU | Immagini con Alessandro" at bounding box center [615, 81] width 176 height 16
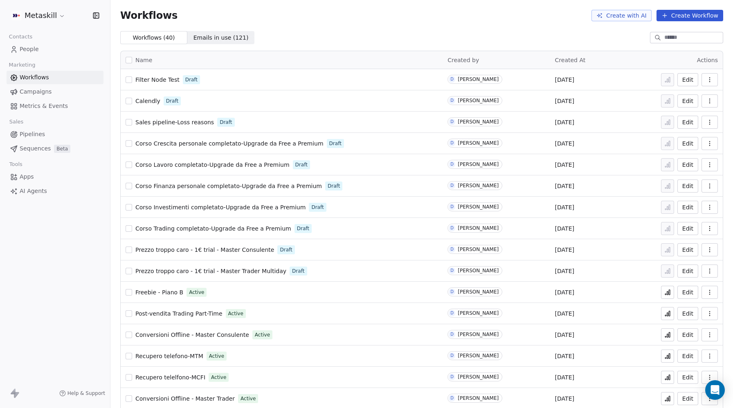
click at [32, 47] on span "People" at bounding box center [29, 49] width 19 height 9
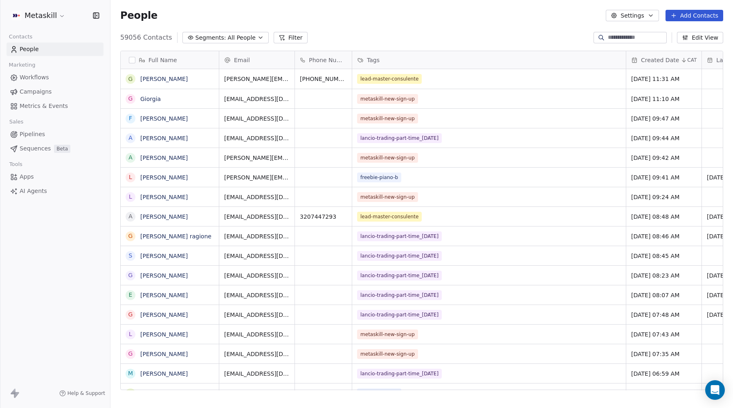
scroll to position [359, 623]
click at [222, 34] on button "Segments: All People" at bounding box center [225, 37] width 86 height 11
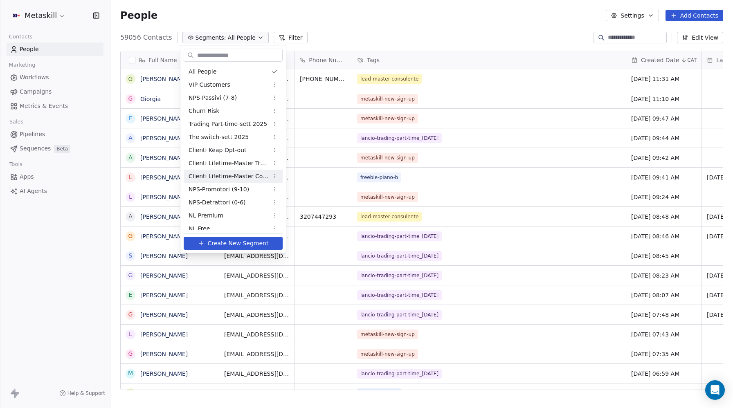
scroll to position [84, 0]
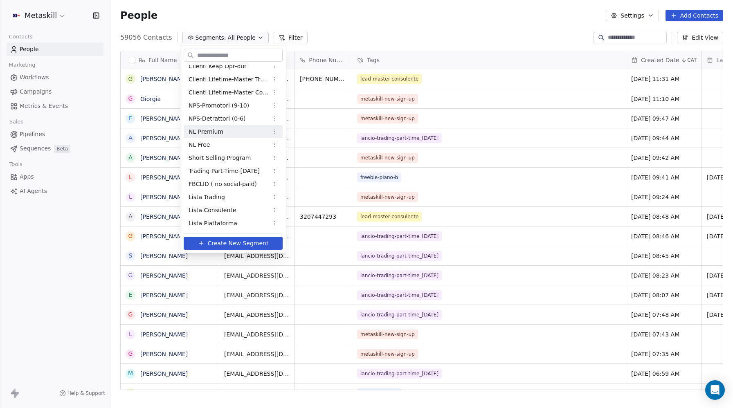
click at [291, 37] on html "Metaskill Contacts People Marketing Workflows Campaigns Metrics & Events Sales …" at bounding box center [366, 204] width 733 height 408
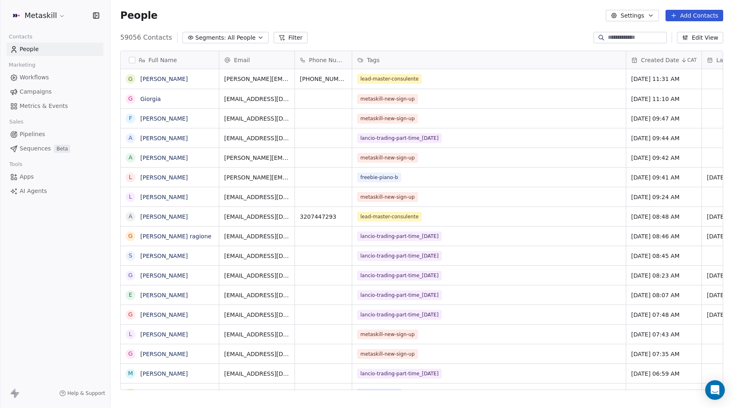
click at [291, 37] on button "Filter" at bounding box center [291, 37] width 34 height 11
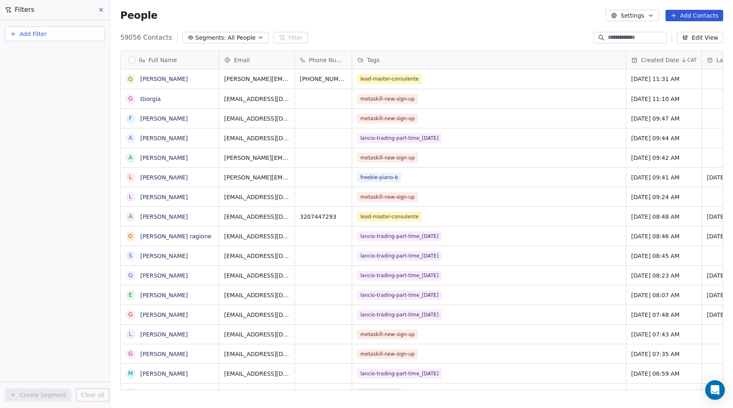
click at [36, 40] on button "Add Filter" at bounding box center [55, 34] width 100 height 15
click at [29, 50] on span "Contact properties" at bounding box center [40, 53] width 53 height 9
type input "***"
click at [36, 80] on span "Created Date" at bounding box center [33, 83] width 38 height 8
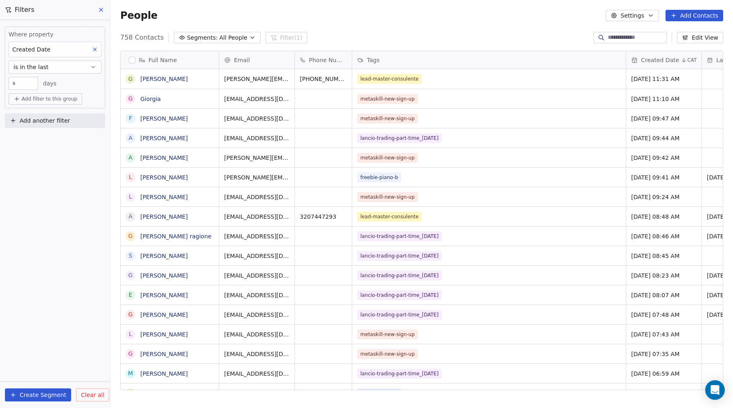
scroll to position [359, 623]
click at [23, 69] on span "is in the last" at bounding box center [31, 67] width 35 height 8
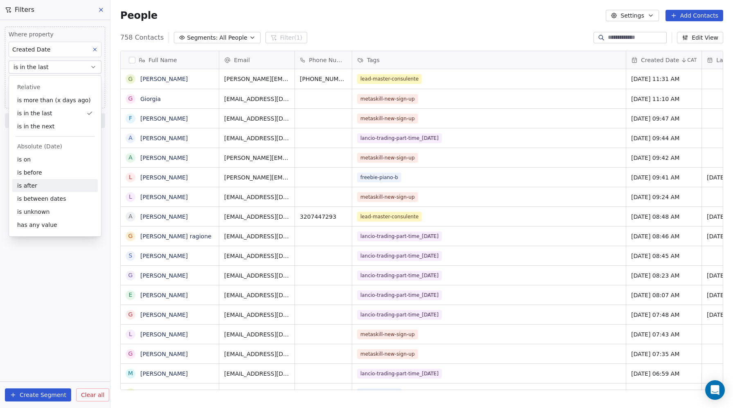
click at [36, 184] on div "is after" at bounding box center [55, 185] width 86 height 13
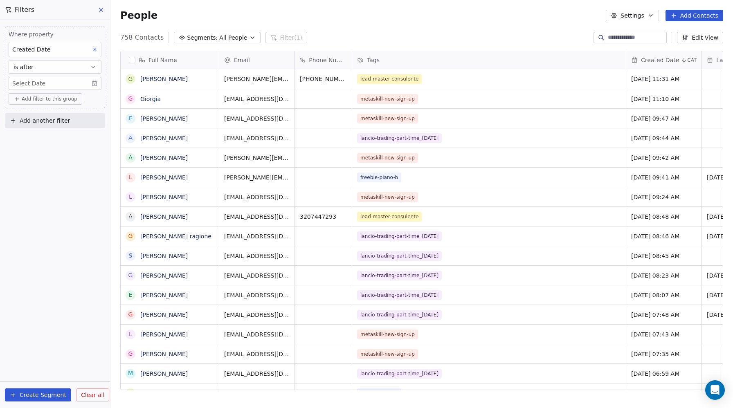
click at [36, 80] on body "Metaskill Contacts People Marketing Workflows Campaigns Metrics & Events Sales …" at bounding box center [366, 204] width 733 height 408
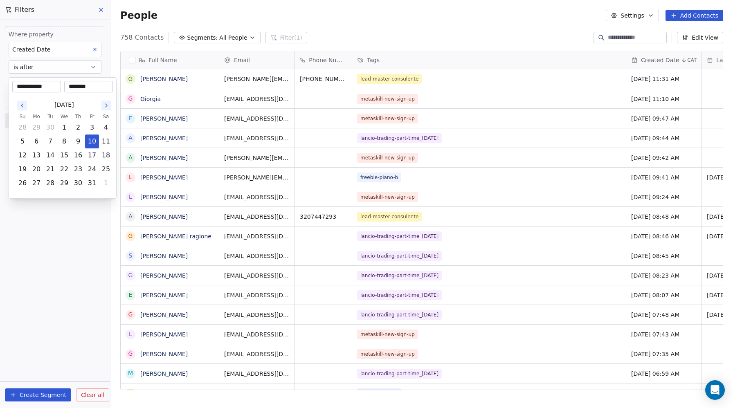
click at [22, 107] on icon "Go to the Previous Month" at bounding box center [22, 105] width 7 height 7
click at [77, 169] on button "25" at bounding box center [78, 169] width 13 height 13
type input "**********"
click at [61, 253] on html "Metaskill Contacts People Marketing Workflows Campaigns Metrics & Events Sales …" at bounding box center [366, 204] width 733 height 408
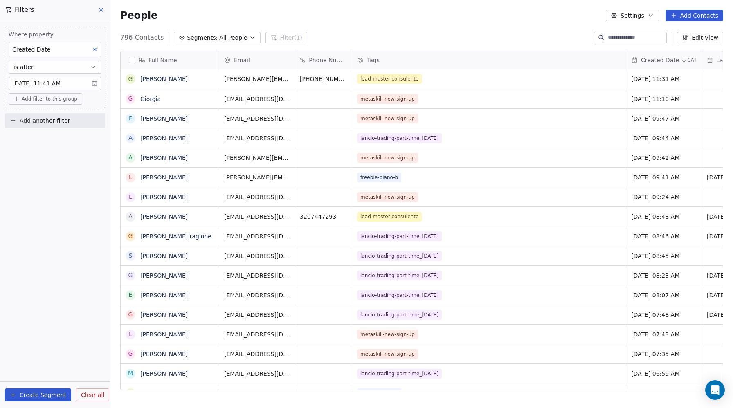
click at [41, 96] on span "Add filter to this group" at bounding box center [50, 99] width 56 height 7
click at [32, 115] on span "Contact properties" at bounding box center [43, 117] width 53 height 9
type input "***"
click at [25, 146] on span "Tags" at bounding box center [23, 146] width 13 height 8
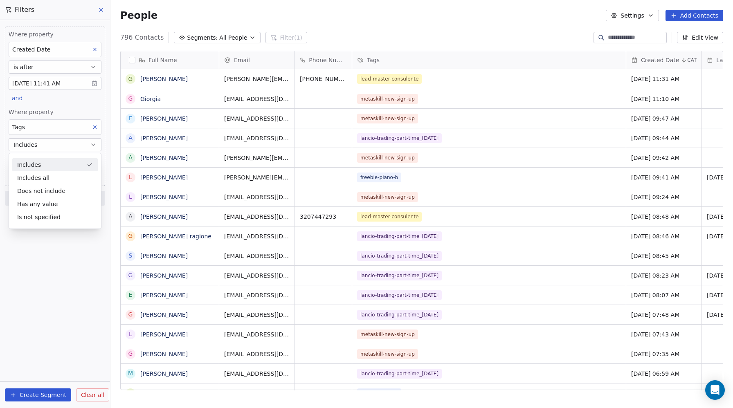
click at [26, 162] on div "Includes" at bounding box center [55, 164] width 86 height 13
click at [25, 160] on body "Metaskill Contacts People Marketing Workflows Campaigns Metrics & Events Sales …" at bounding box center [366, 204] width 733 height 408
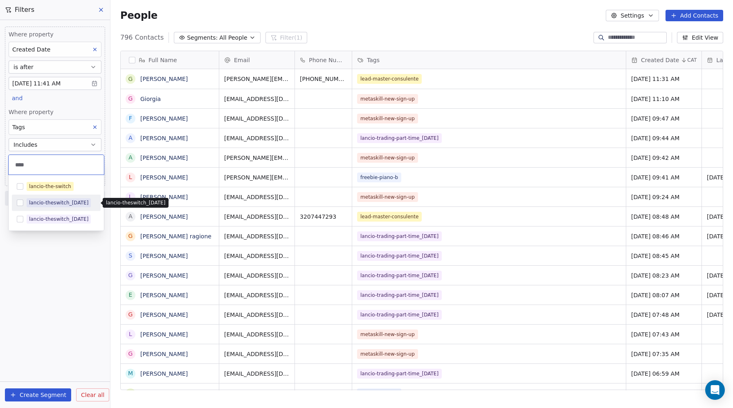
type input "****"
click at [40, 202] on div "lancio-theswitch_[DATE]" at bounding box center [58, 202] width 59 height 7
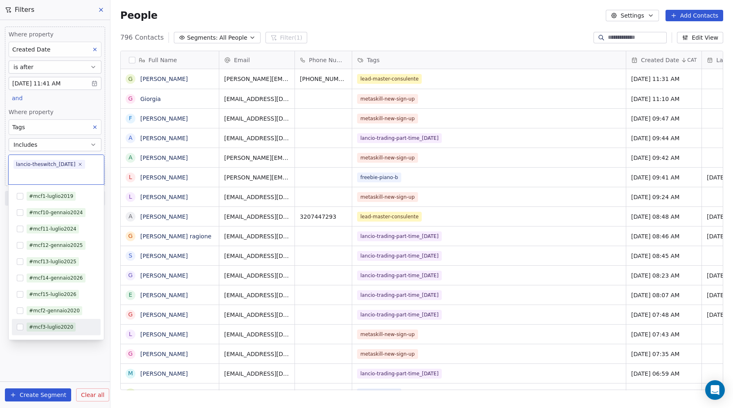
click at [87, 374] on html "Metaskill Contacts People Marketing Workflows Campaigns Metrics & Events Sales …" at bounding box center [366, 204] width 733 height 408
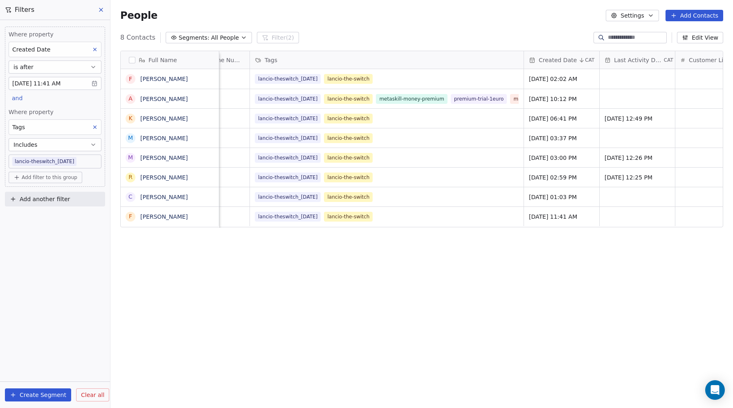
scroll to position [0, 99]
click at [131, 61] on button "button" at bounding box center [132, 60] width 7 height 7
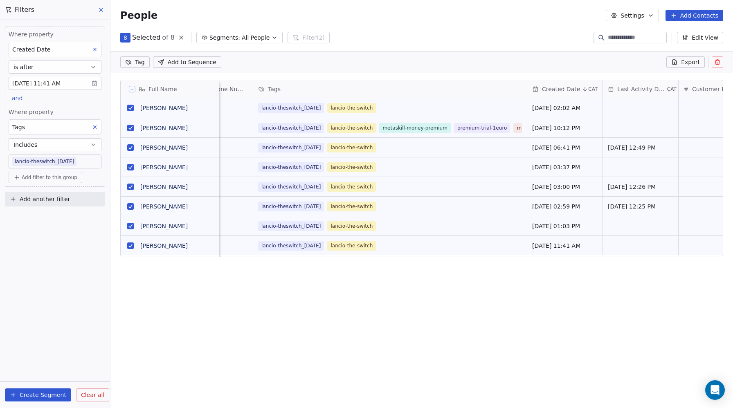
scroll to position [331, 623]
click at [140, 63] on html "Metaskill Contacts People Marketing Workflows Campaigns Metrics & Events Sales …" at bounding box center [366, 204] width 733 height 408
type input "**"
click at [131, 105] on button "Suggestions" at bounding box center [131, 103] width 7 height 7
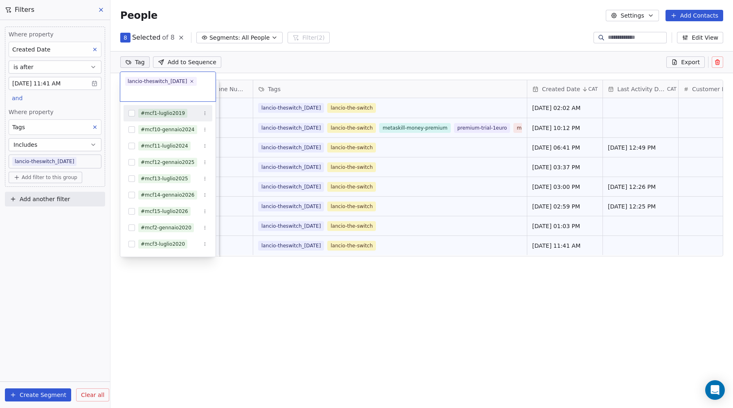
click at [280, 65] on html "Metaskill Contacts People Marketing Workflows Campaigns Metrics & Events Sales …" at bounding box center [366, 204] width 733 height 408
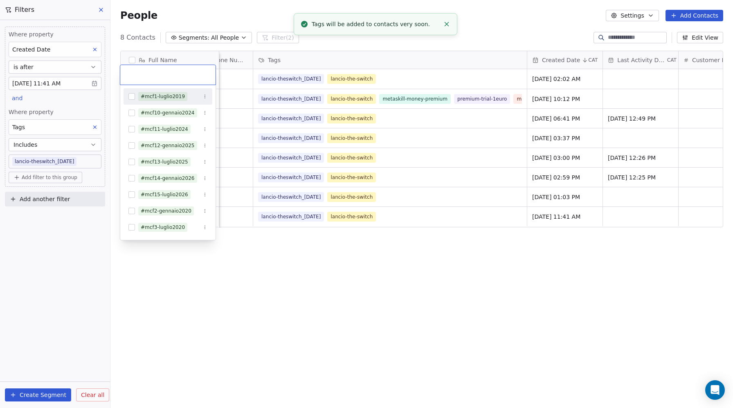
scroll to position [5, 0]
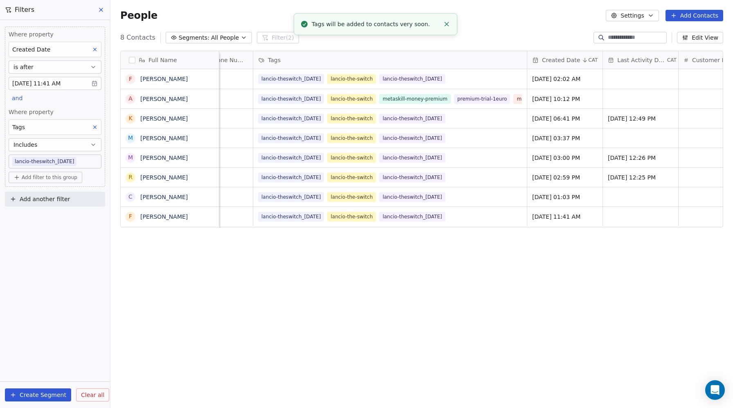
click at [130, 59] on button "button" at bounding box center [132, 60] width 7 height 7
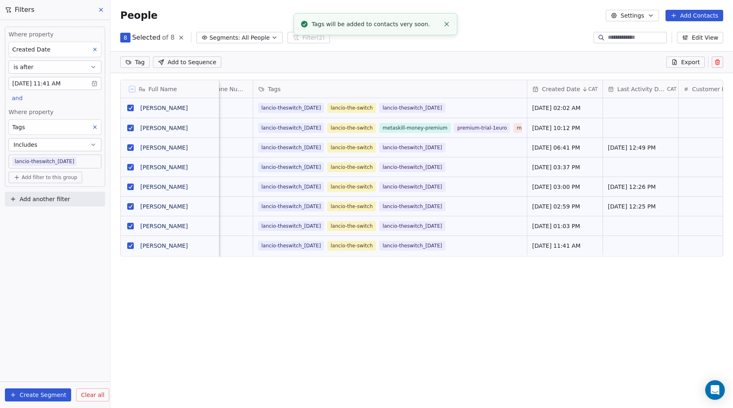
scroll to position [0, 0]
click at [137, 60] on html "Metaskill Contacts People Marketing Workflows Campaigns Metrics & Events Sales …" at bounding box center [366, 204] width 733 height 408
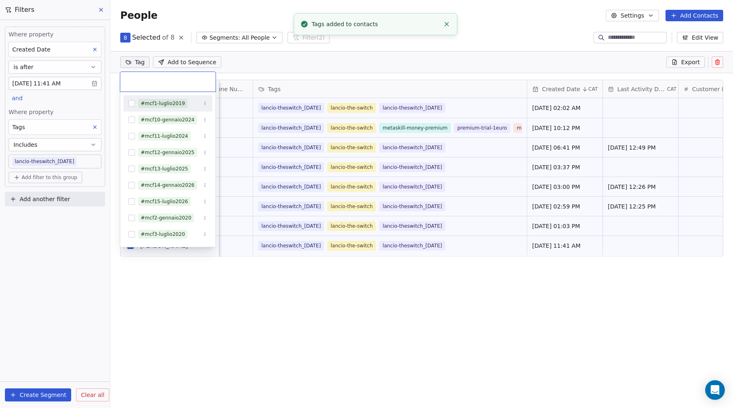
click at [280, 67] on html "Metaskill Contacts People Marketing Workflows Campaigns Metrics & Events Sales …" at bounding box center [366, 204] width 733 height 408
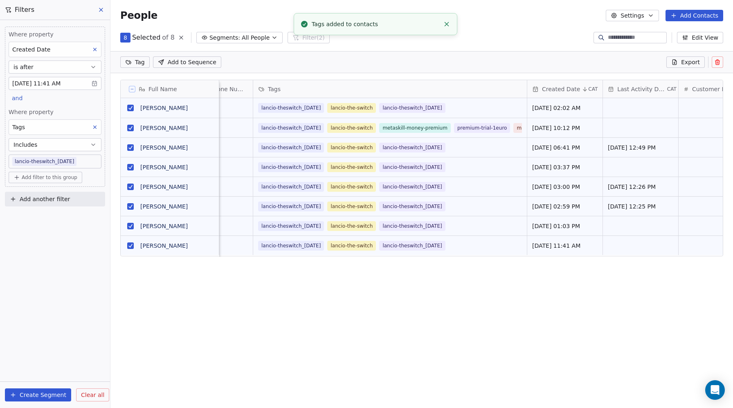
click at [99, 11] on icon at bounding box center [100, 9] width 3 height 3
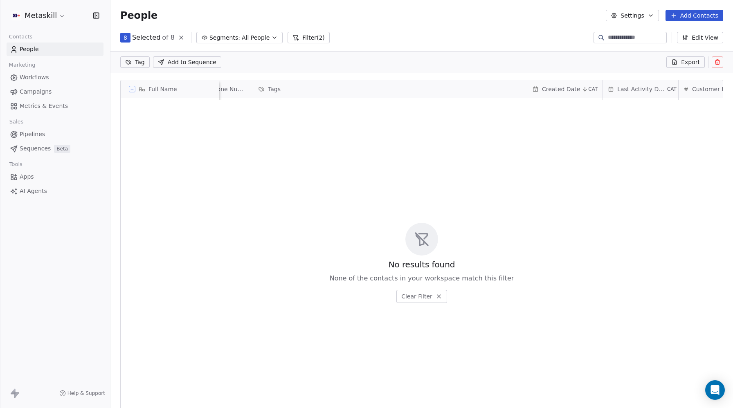
click at [302, 38] on button "Filter (2)" at bounding box center [309, 37] width 42 height 11
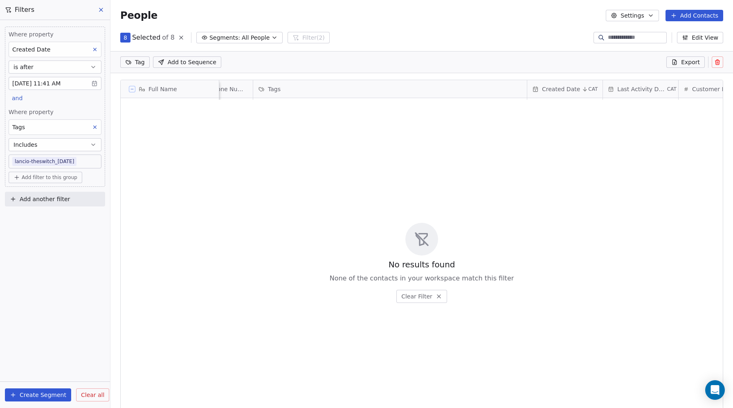
click at [93, 392] on span "Clear all" at bounding box center [92, 395] width 23 height 9
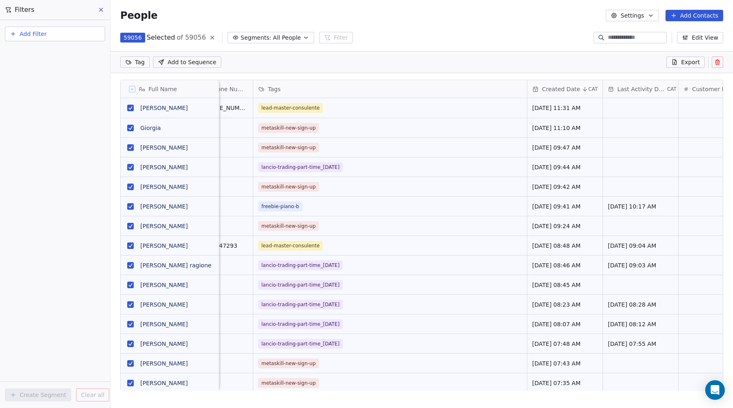
click at [257, 38] on span "Segments:" at bounding box center [256, 38] width 31 height 9
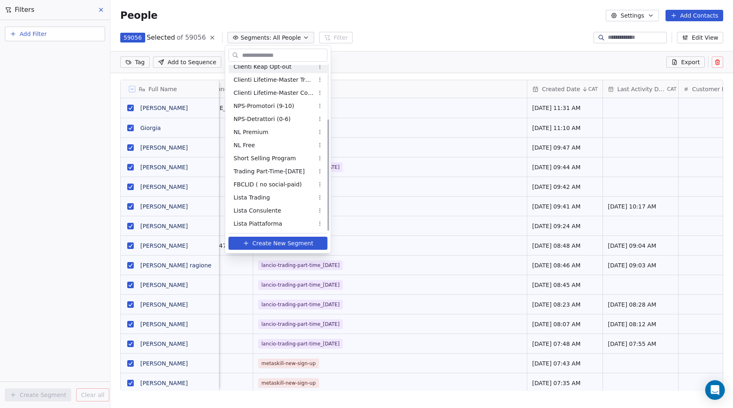
scroll to position [83, 0]
click at [398, 32] on html "Metaskill Contacts People Marketing Workflows Campaigns Metrics & Events Sales …" at bounding box center [366, 204] width 733 height 408
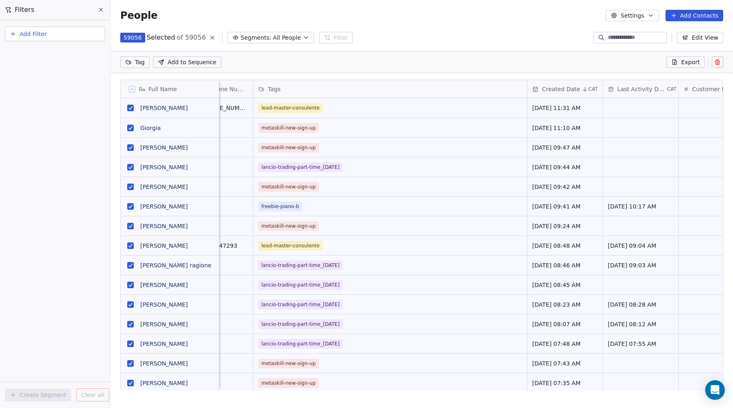
click at [44, 35] on span "Add Filter" at bounding box center [33, 34] width 27 height 9
click at [39, 50] on span "Contact properties" at bounding box center [40, 53] width 53 height 9
type input "***"
click at [26, 83] on div "Tags" at bounding box center [55, 83] width 83 height 8
click at [27, 85] on div "Includes" at bounding box center [55, 87] width 86 height 13
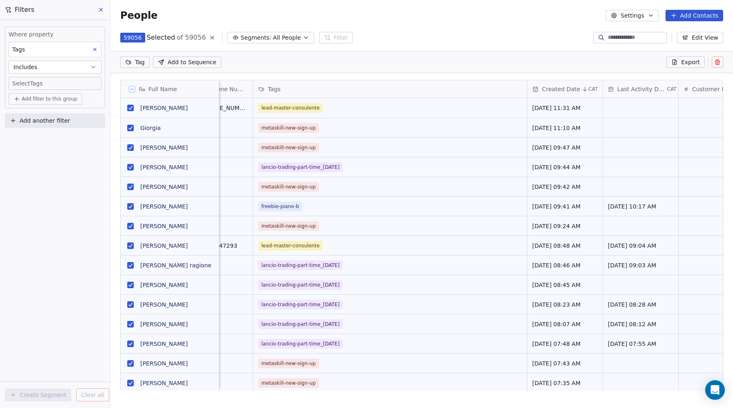
click at [29, 82] on body "Metaskill Contacts People Marketing Workflows Campaigns Metrics & Events Sales …" at bounding box center [366, 204] width 733 height 408
type input "**"
click at [19, 108] on button "Suggestions" at bounding box center [20, 109] width 7 height 7
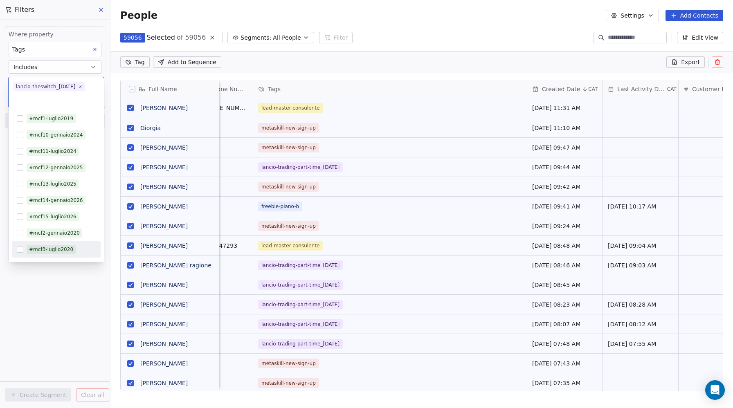
click at [71, 299] on html "Metaskill Contacts People Marketing Workflows Campaigns Metrics & Events Sales …" at bounding box center [366, 204] width 733 height 408
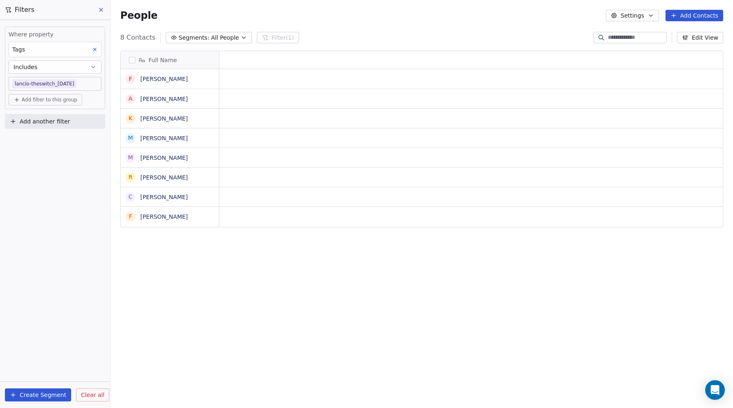
scroll to position [359, 623]
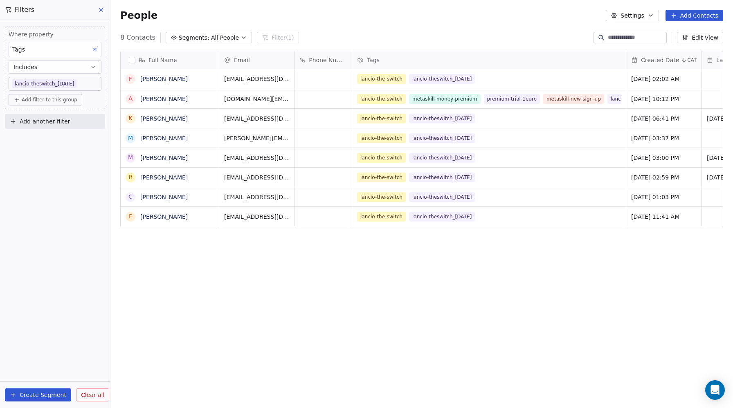
click at [32, 391] on button "Create Segment" at bounding box center [38, 395] width 66 height 13
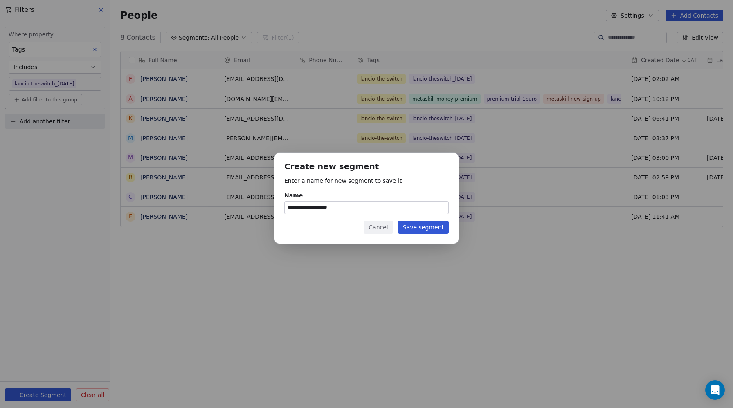
type input "**********"
click at [432, 228] on button "Save segment" at bounding box center [423, 227] width 51 height 13
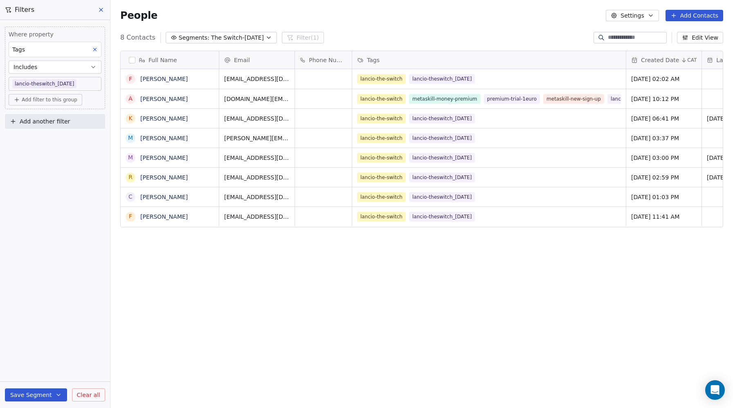
click at [101, 10] on icon at bounding box center [100, 9] width 3 height 3
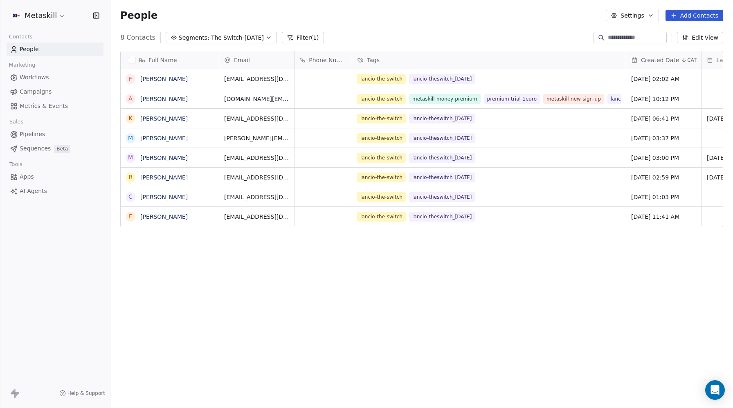
click at [27, 50] on span "People" at bounding box center [29, 49] width 19 height 9
click at [38, 16] on html "Metaskill Contacts People Marketing Workflows Campaigns Metrics & Events Sales …" at bounding box center [366, 204] width 733 height 408
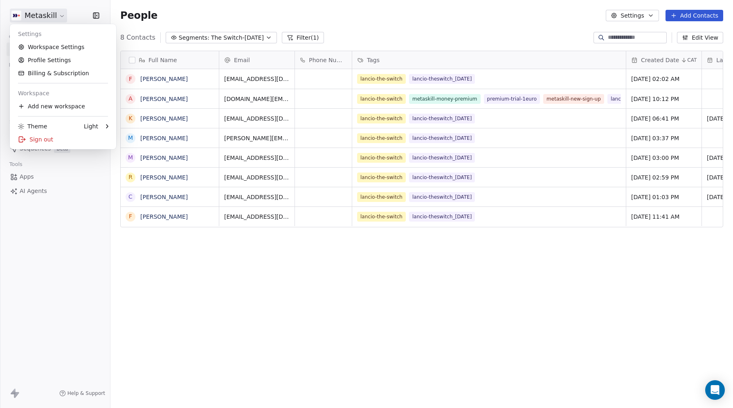
click at [37, 18] on html "Metaskill Contacts People Marketing Workflows Campaigns Metrics & Events Sales …" at bounding box center [366, 204] width 733 height 408
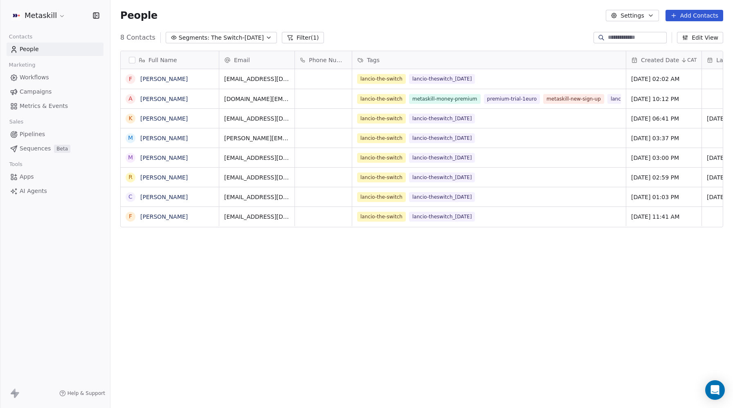
click at [300, 39] on button "Filter (1)" at bounding box center [303, 37] width 42 height 11
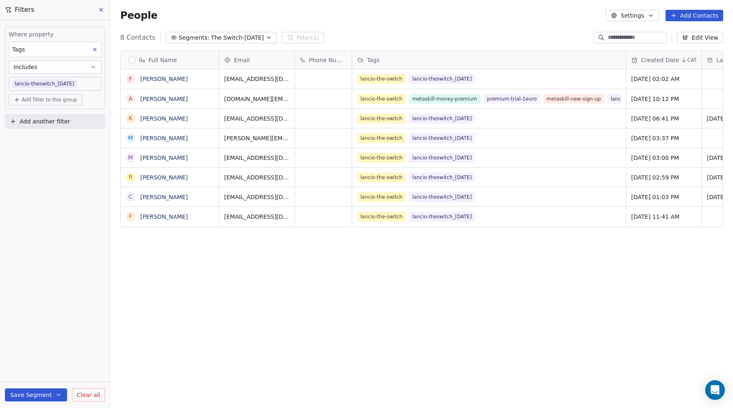
click at [95, 395] on span "Clear all" at bounding box center [88, 395] width 23 height 9
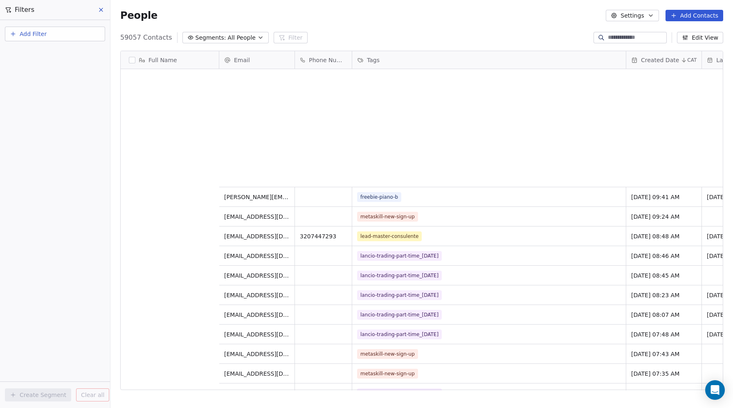
scroll to position [0, 0]
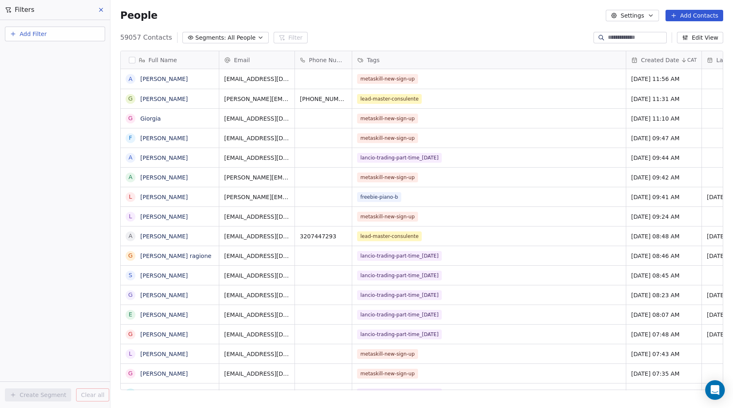
click at [97, 10] on button at bounding box center [101, 9] width 12 height 11
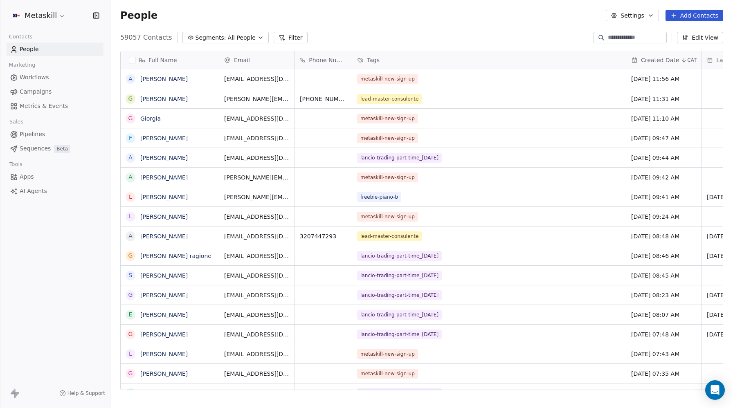
click at [31, 192] on span "AI Agents" at bounding box center [33, 191] width 27 height 9
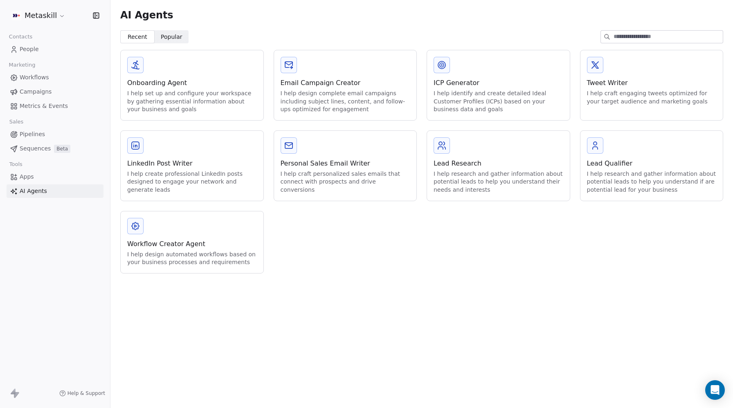
click at [446, 149] on icon at bounding box center [442, 146] width 10 height 10
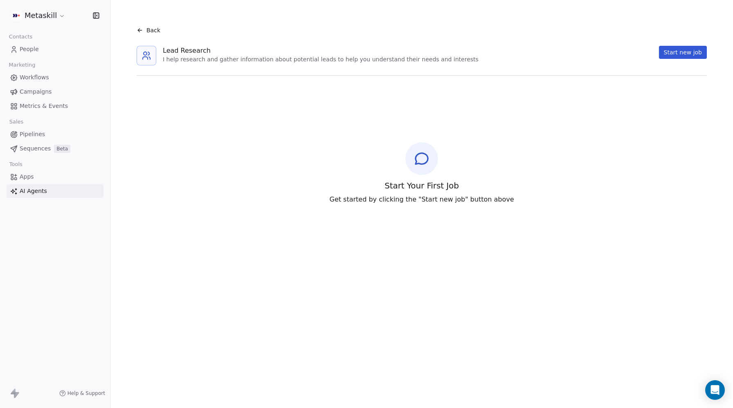
click at [675, 54] on button "Start new job" at bounding box center [683, 52] width 48 height 13
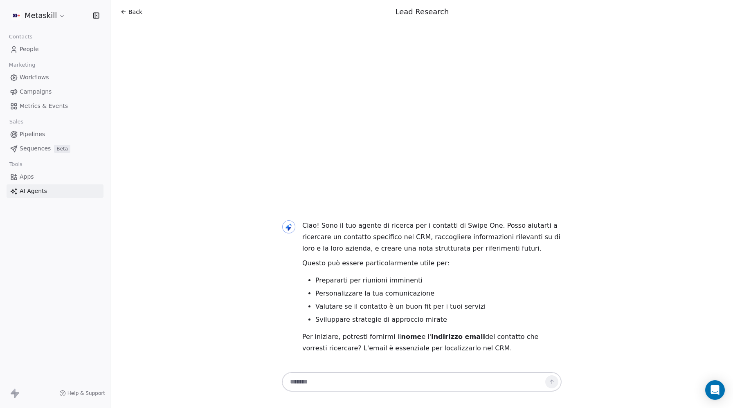
click at [337, 385] on textarea at bounding box center [414, 382] width 256 height 16
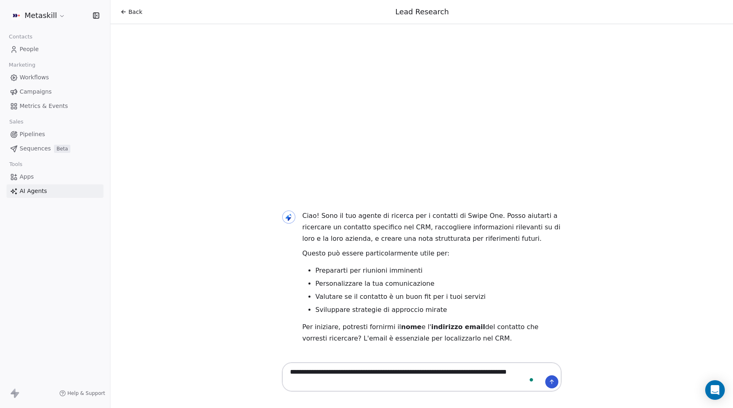
type textarea "**********"
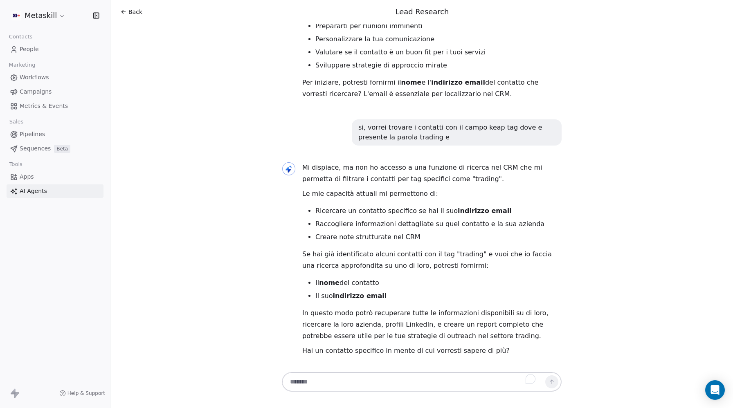
scroll to position [77, 0]
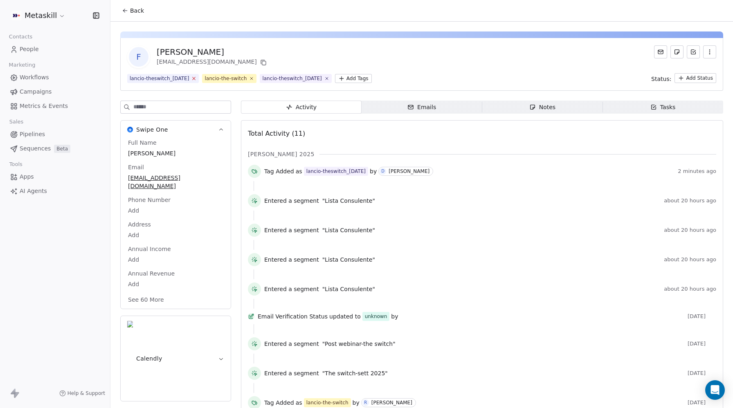
click at [197, 78] on icon at bounding box center [193, 78] width 5 height 5
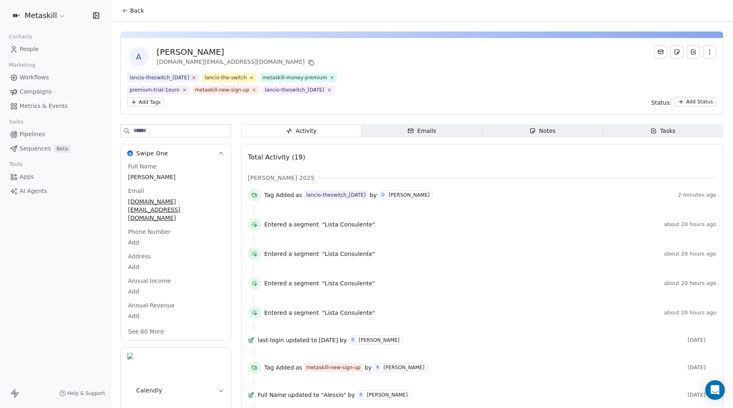
click at [197, 76] on icon at bounding box center [193, 77] width 5 height 5
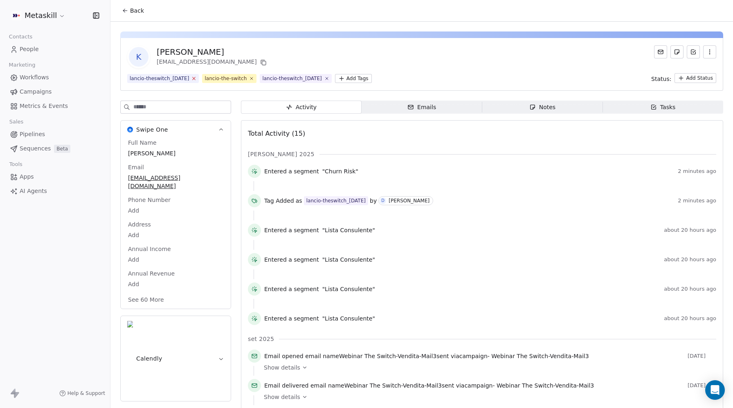
click at [196, 77] on icon at bounding box center [194, 78] width 3 height 3
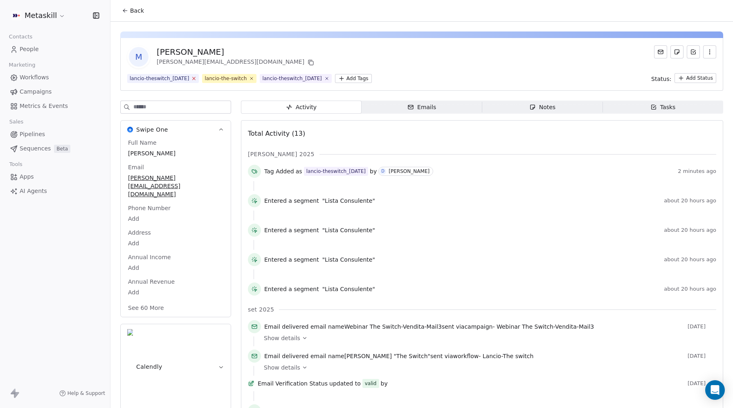
click at [197, 77] on icon at bounding box center [193, 78] width 5 height 5
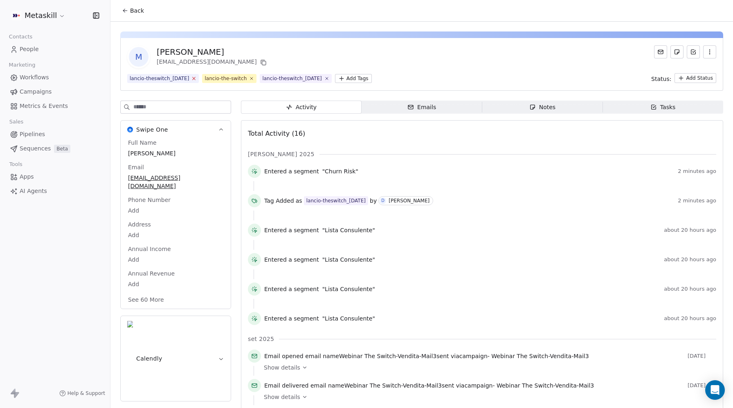
click at [197, 77] on icon at bounding box center [193, 78] width 5 height 5
click at [197, 78] on icon at bounding box center [193, 78] width 5 height 5
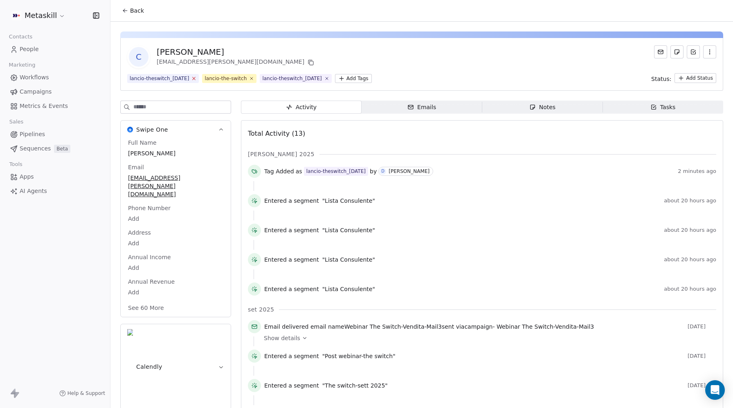
click at [197, 77] on icon at bounding box center [193, 78] width 5 height 5
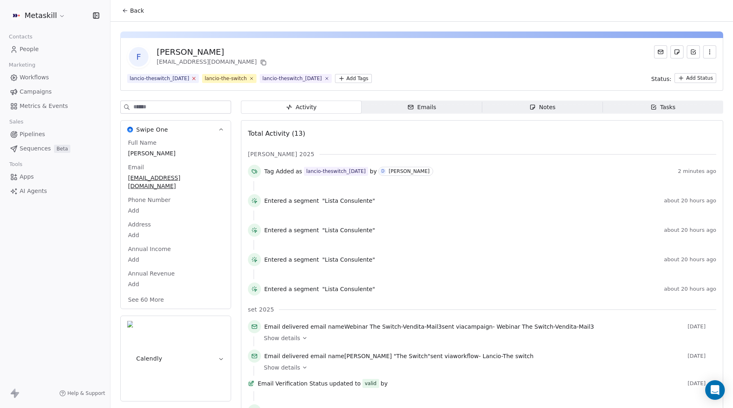
click at [197, 78] on icon at bounding box center [193, 78] width 5 height 5
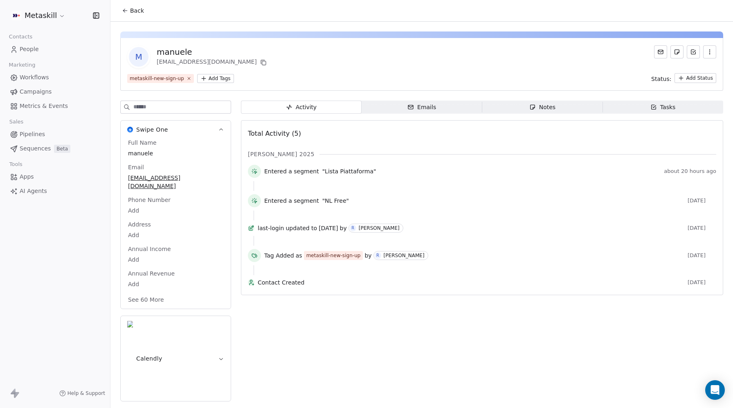
click at [140, 153] on span "manuele" at bounding box center [175, 153] width 95 height 8
click at [140, 153] on span "manuele" at bounding box center [175, 154] width 95 height 8
drag, startPoint x: 134, startPoint y: 153, endPoint x: 130, endPoint y: 153, distance: 4.5
click at [130, 153] on textarea "*******" at bounding box center [175, 161] width 97 height 25
type textarea "*******"
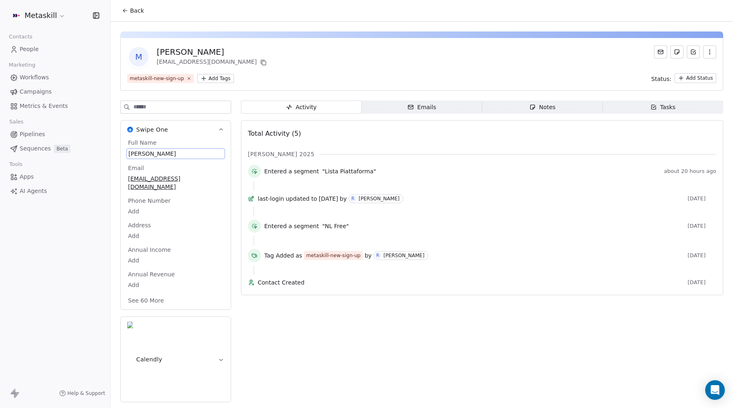
click at [143, 153] on span "[PERSON_NAME]" at bounding box center [175, 154] width 95 height 8
drag, startPoint x: 134, startPoint y: 152, endPoint x: 126, endPoint y: 152, distance: 8.6
click at [126, 152] on div "*******" at bounding box center [175, 162] width 98 height 26
type textarea "*******"
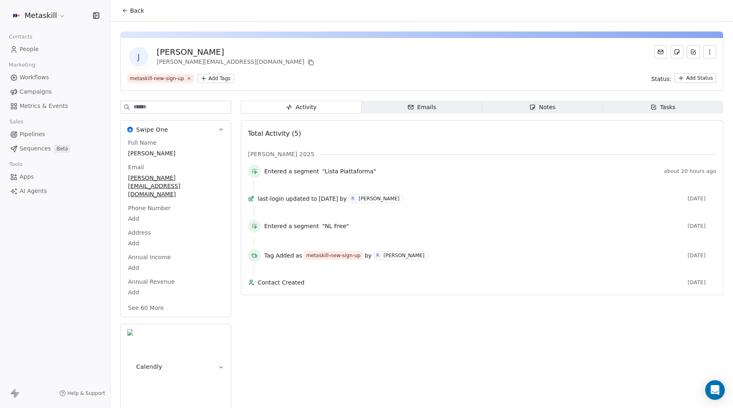
click at [138, 153] on span "[PERSON_NAME]" at bounding box center [175, 153] width 95 height 8
click at [137, 153] on span "[PERSON_NAME]" at bounding box center [175, 154] width 95 height 8
drag, startPoint x: 132, startPoint y: 153, endPoint x: 168, endPoint y: 142, distance: 37.9
click at [132, 153] on textarea "******" at bounding box center [175, 161] width 97 height 25
type textarea "******"
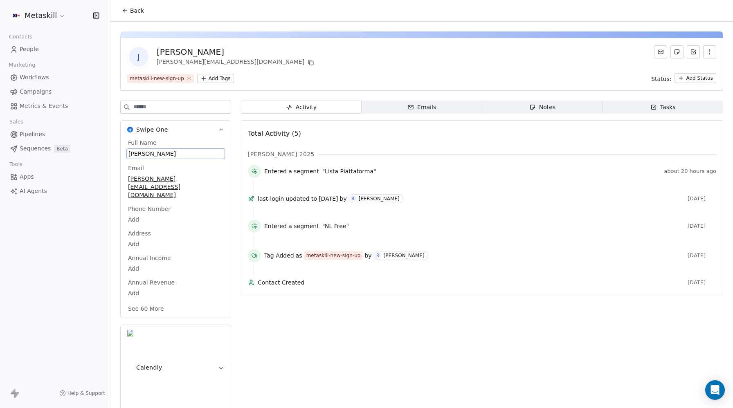
click at [38, 50] on link "People" at bounding box center [55, 50] width 97 height 14
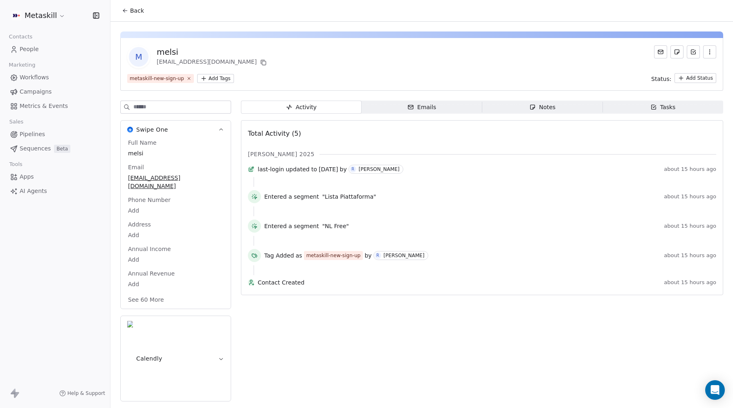
click at [138, 151] on span "melsi" at bounding box center [175, 153] width 95 height 8
click at [138, 151] on span "melsi" at bounding box center [175, 154] width 95 height 8
drag, startPoint x: 138, startPoint y: 151, endPoint x: 125, endPoint y: 153, distance: 13.2
click at [125, 153] on html "Metaskill Contacts People Marketing Workflows Campaigns Metrics & Events Sales …" at bounding box center [366, 204] width 733 height 408
click at [137, 155] on textarea "*****" at bounding box center [175, 161] width 97 height 25
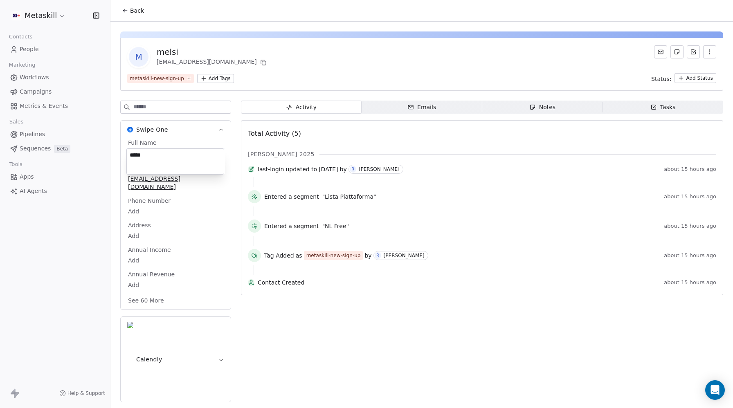
click at [135, 155] on textarea "*****" at bounding box center [175, 161] width 97 height 25
type textarea "*****"
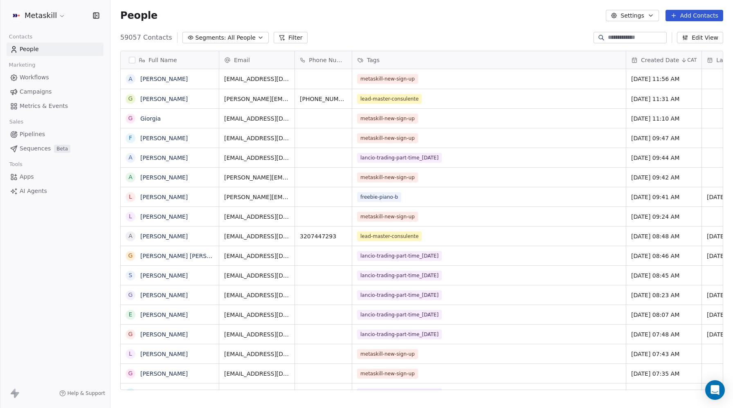
scroll to position [359, 623]
click at [626, 38] on input at bounding box center [636, 38] width 57 height 8
paste input "**********"
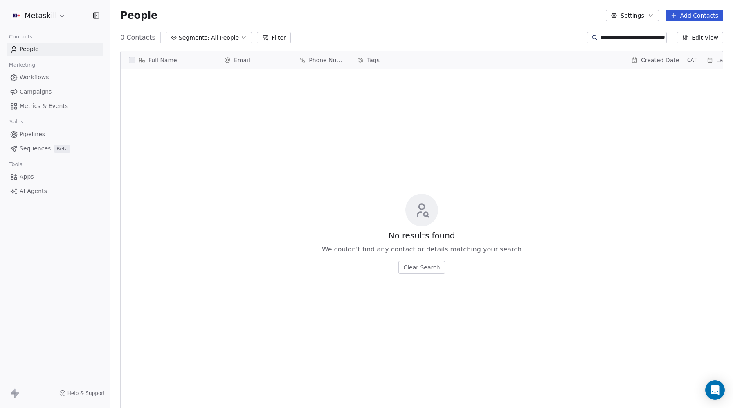
scroll to position [0, 0]
click at [39, 50] on link "People" at bounding box center [55, 50] width 97 height 14
click at [35, 51] on span "People" at bounding box center [29, 49] width 19 height 9
click at [624, 39] on input "**********" at bounding box center [633, 38] width 64 height 8
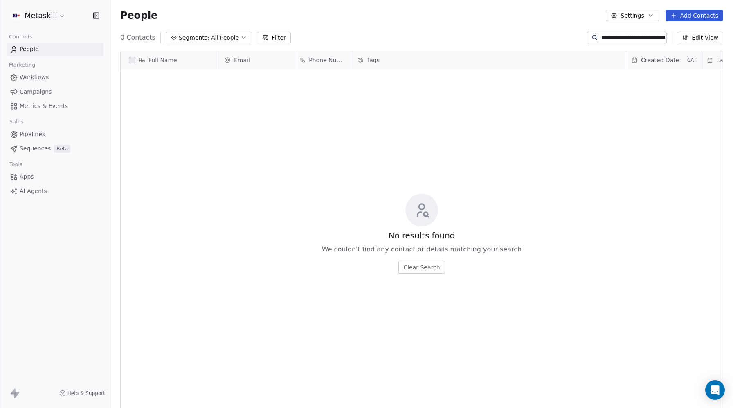
click at [624, 39] on input "**********" at bounding box center [633, 38] width 64 height 8
click at [626, 36] on input "**********" at bounding box center [633, 38] width 64 height 8
paste input
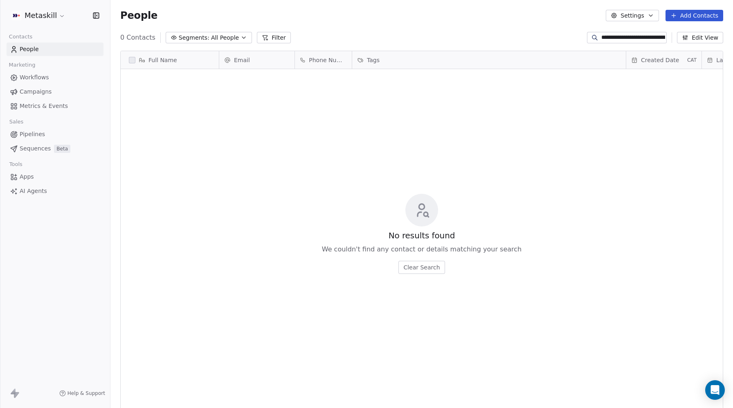
drag, startPoint x: 608, startPoint y: 35, endPoint x: 583, endPoint y: 35, distance: 25.4
click at [583, 35] on div "**********" at bounding box center [421, 37] width 623 height 13
click at [607, 37] on input "**********" at bounding box center [633, 38] width 64 height 8
type input "**********"
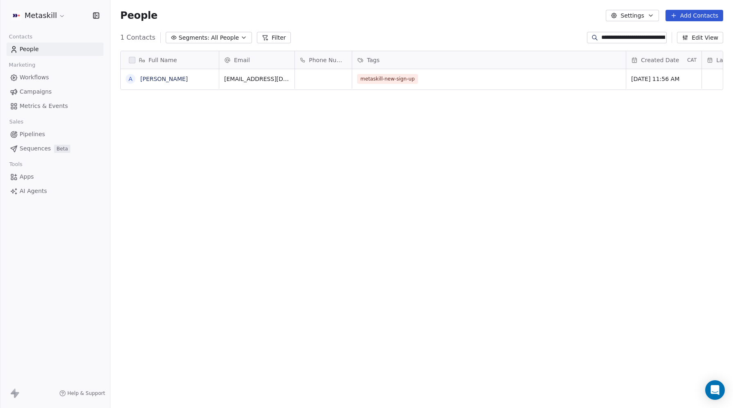
scroll to position [359, 623]
click at [175, 79] on link "[PERSON_NAME]" at bounding box center [163, 79] width 47 height 7
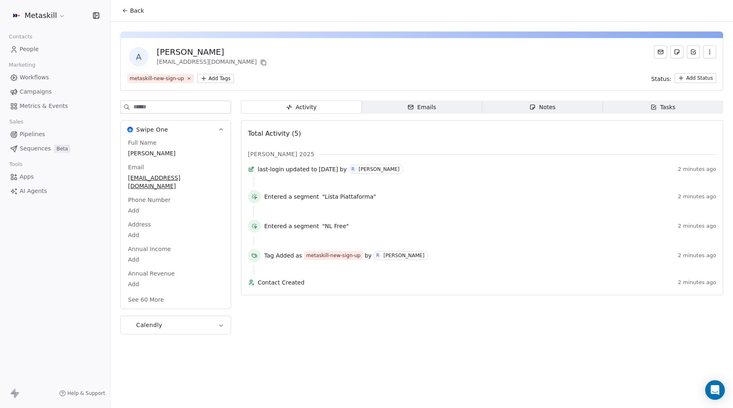
click at [224, 80] on html "Metaskill Contacts People Marketing Workflows Campaigns Metrics & Events Sales …" at bounding box center [366, 204] width 733 height 408
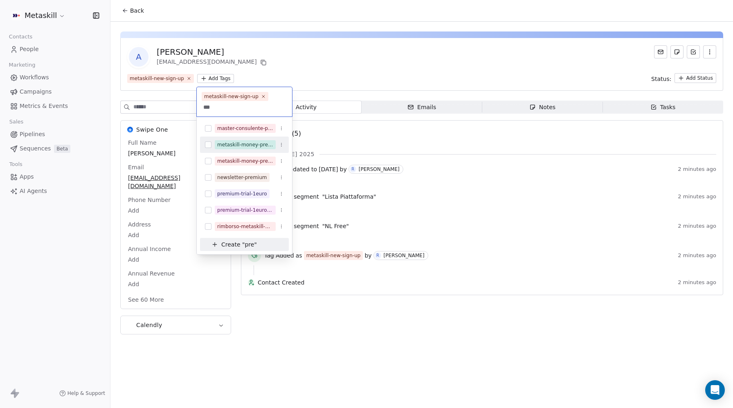
type input "***"
click at [209, 145] on button "Suggestions" at bounding box center [208, 145] width 7 height 7
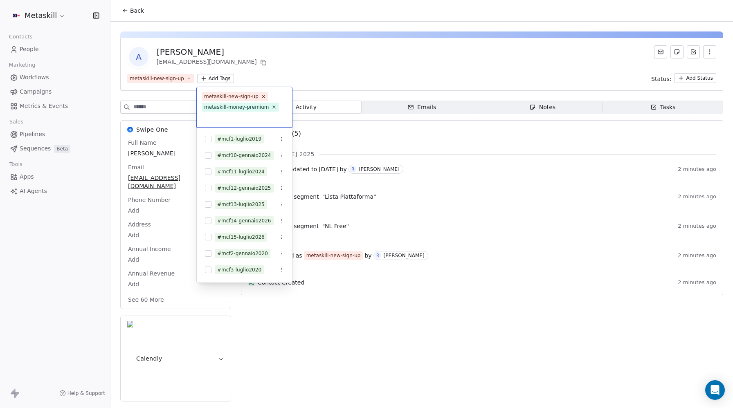
click at [311, 63] on html "Metaskill Contacts People Marketing Workflows Campaigns Metrics & Events Sales …" at bounding box center [366, 204] width 733 height 408
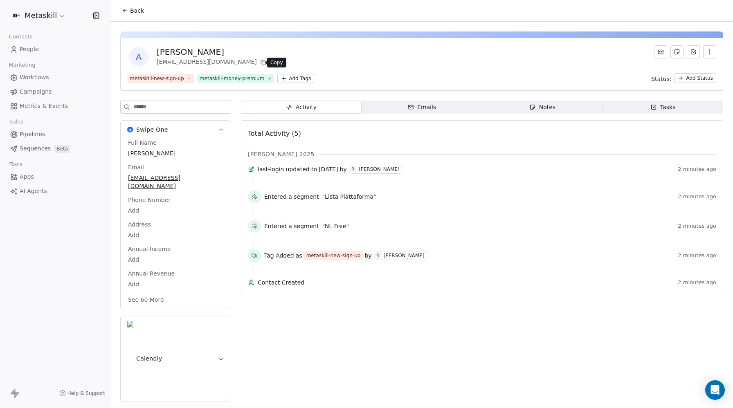
click at [260, 61] on icon at bounding box center [263, 62] width 7 height 7
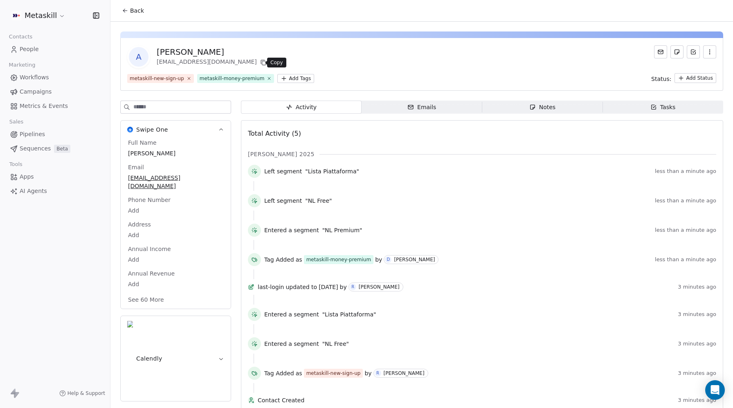
click at [260, 61] on icon at bounding box center [263, 62] width 7 height 7
click at [47, 49] on link "People" at bounding box center [55, 50] width 97 height 14
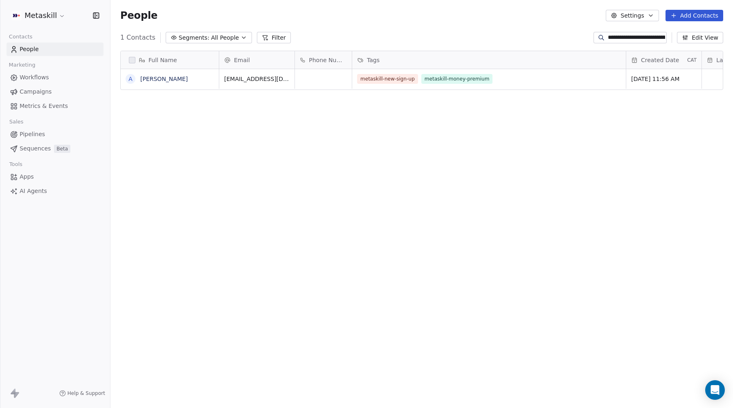
scroll to position [359, 623]
click at [621, 40] on input "**********" at bounding box center [636, 38] width 57 height 8
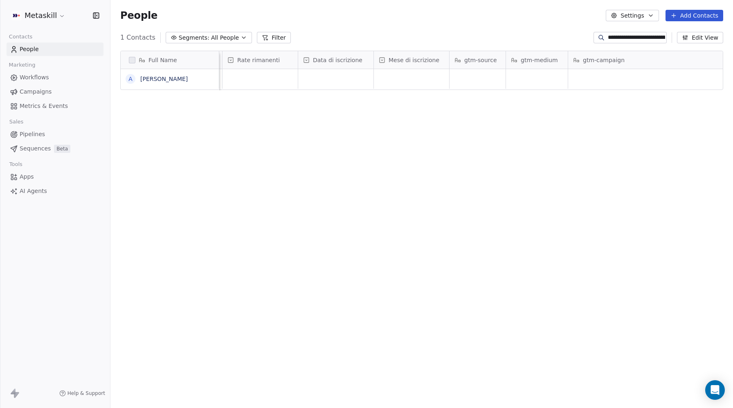
scroll to position [0, 1283]
click at [511, 75] on div "grid" at bounding box center [499, 79] width 120 height 20
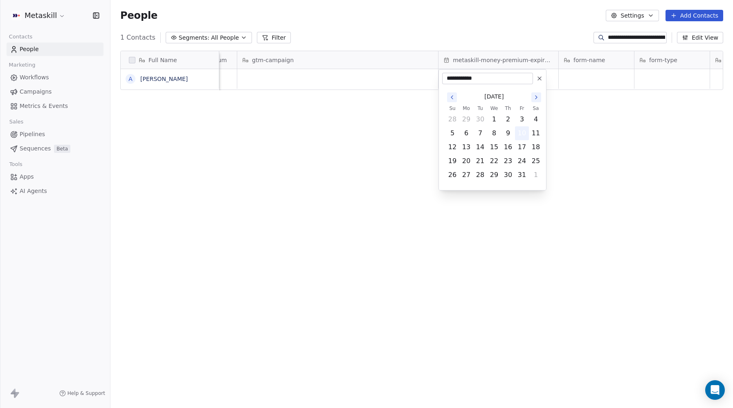
click at [522, 131] on button "10" at bounding box center [521, 133] width 13 height 13
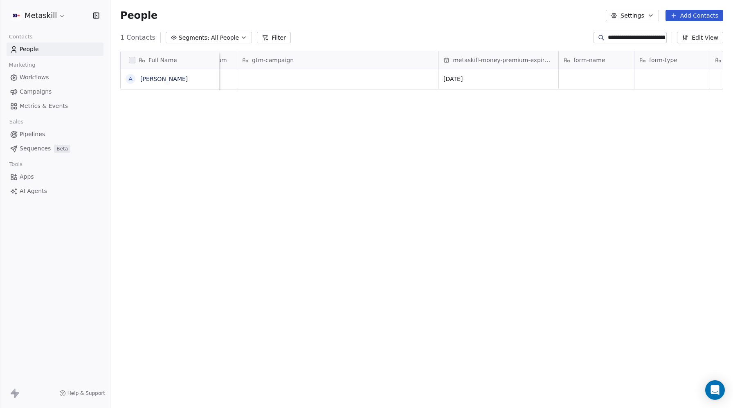
click at [508, 131] on div "Full Name A [PERSON_NAME] Data di iscrizione Mese di iscrizione gtm-source gtm-…" at bounding box center [421, 223] width 623 height 359
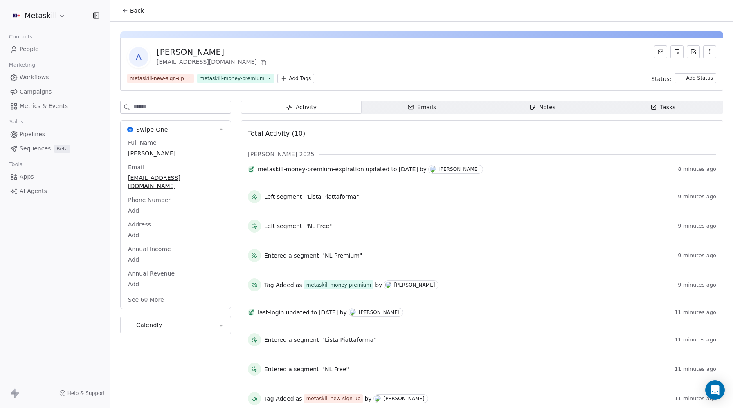
click at [24, 52] on span "People" at bounding box center [29, 49] width 19 height 9
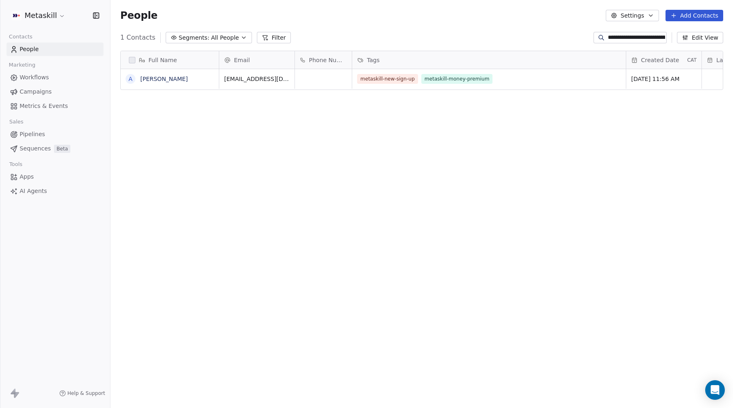
scroll to position [359, 623]
click at [621, 37] on input "**********" at bounding box center [636, 38] width 57 height 8
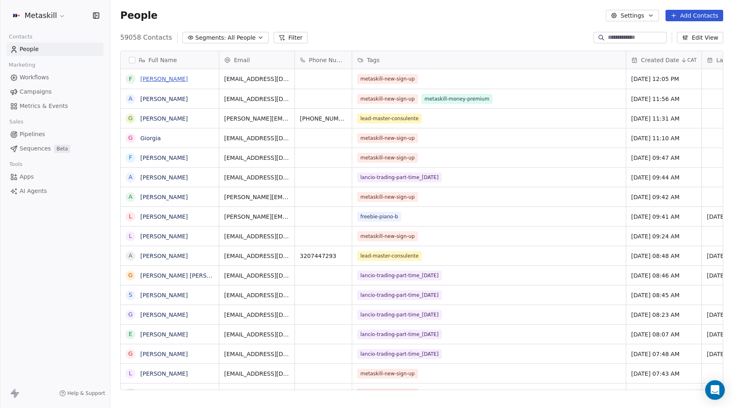
click at [155, 78] on link "[PERSON_NAME]" at bounding box center [163, 79] width 47 height 7
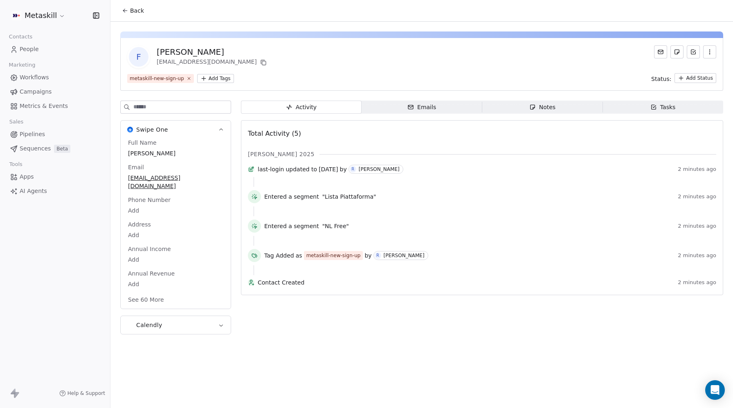
click at [155, 153] on span "[PERSON_NAME]" at bounding box center [175, 153] width 95 height 8
click at [170, 153] on span "[PERSON_NAME]" at bounding box center [175, 154] width 95 height 8
click at [150, 151] on span "[PERSON_NAME]" at bounding box center [175, 154] width 95 height 8
type textarea "**********"
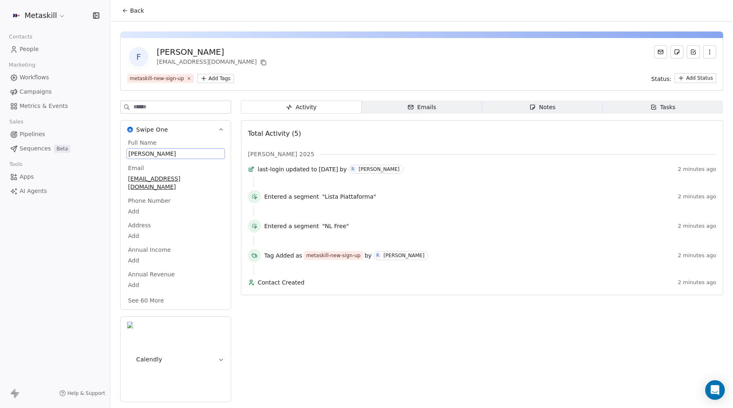
click at [222, 77] on html "Metaskill Contacts People Marketing Workflows Campaigns Metrics & Events Sales …" at bounding box center [366, 204] width 733 height 408
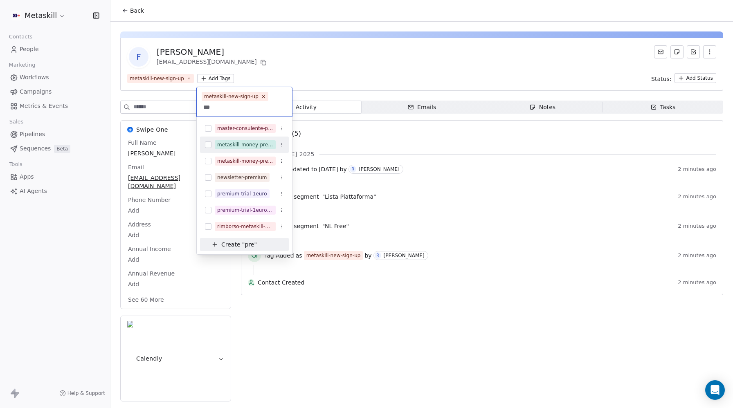
type input "***"
click at [209, 144] on button "Suggestions" at bounding box center [208, 145] width 7 height 7
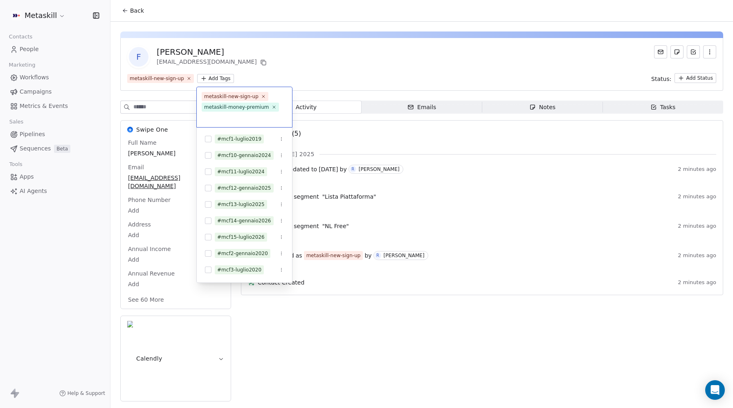
click at [374, 60] on html "Metaskill Contacts People Marketing Workflows Campaigns Metrics & Events Sales …" at bounding box center [366, 204] width 733 height 408
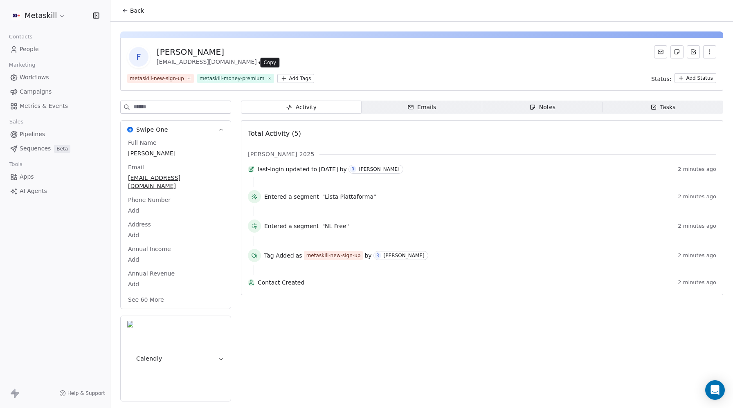
click at [260, 62] on icon at bounding box center [263, 62] width 7 height 7
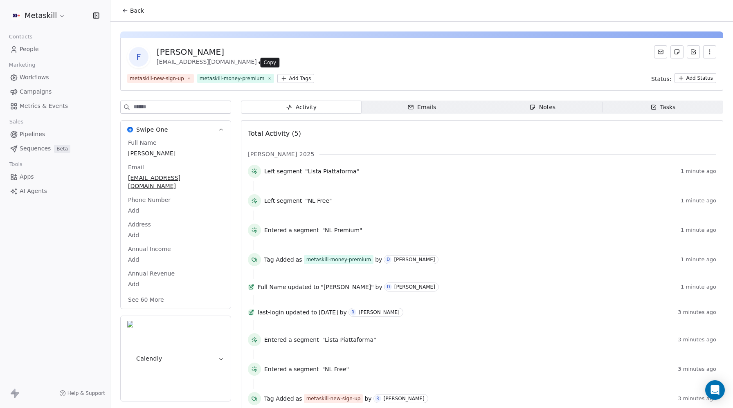
drag, startPoint x: 254, startPoint y: 61, endPoint x: 78, endPoint y: 44, distance: 177.5
click at [260, 61] on icon at bounding box center [263, 62] width 7 height 7
click at [22, 48] on span "People" at bounding box center [29, 49] width 19 height 9
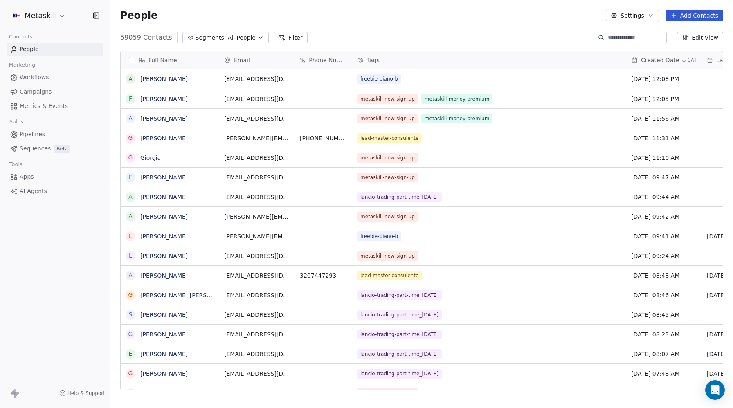
scroll to position [359, 623]
click at [624, 39] on input at bounding box center [636, 38] width 57 height 8
paste input "**********"
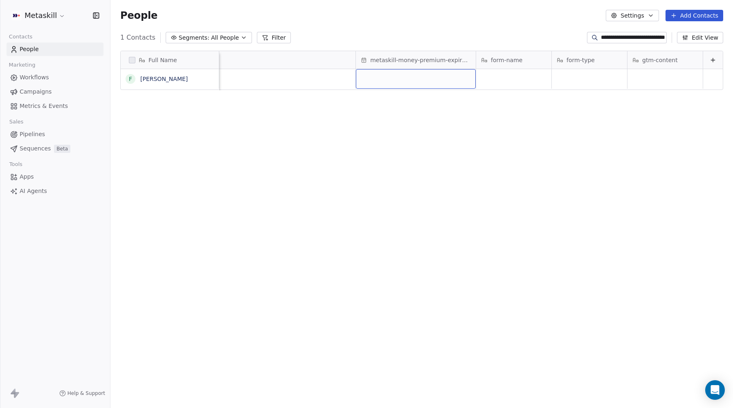
scroll to position [0, 0]
click at [426, 85] on div "grid" at bounding box center [416, 79] width 120 height 20
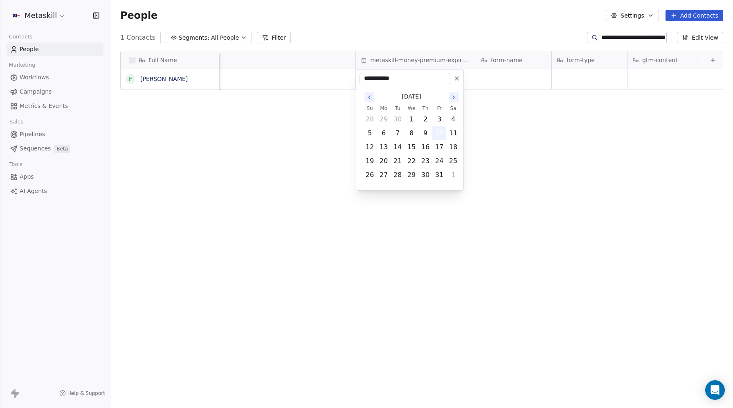
click at [438, 133] on button "10" at bounding box center [439, 133] width 13 height 13
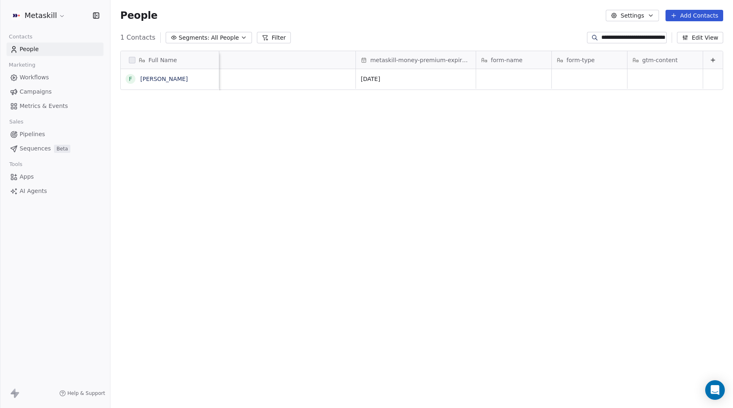
click at [563, 141] on div "Full Name F [PERSON_NAME] Mese di iscrizione gtm-source gtm-medium gtm-campaign…" at bounding box center [421, 223] width 623 height 359
click at [34, 51] on span "People" at bounding box center [29, 49] width 19 height 9
click at [632, 38] on input "**********" at bounding box center [633, 38] width 64 height 8
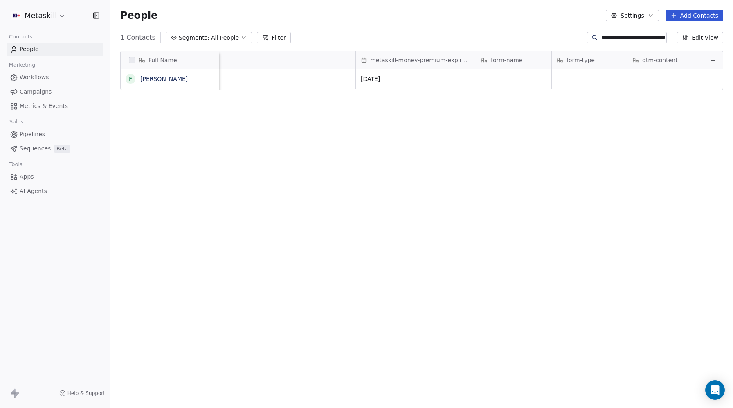
paste input
type input "**********"
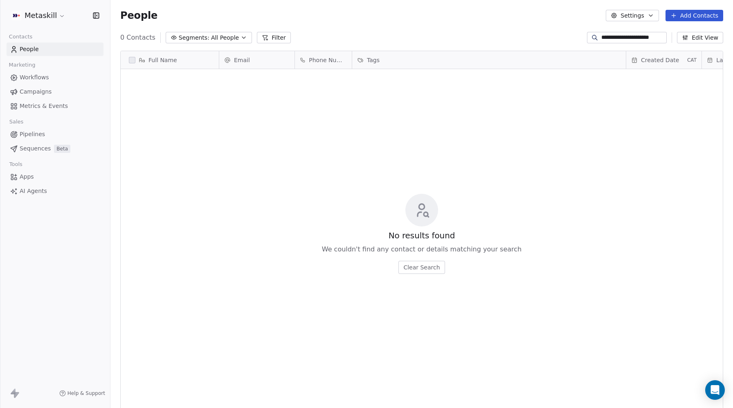
scroll to position [359, 623]
click at [705, 13] on button "Add Contacts" at bounding box center [695, 15] width 58 height 11
click at [678, 29] on span "Create new contact" at bounding box center [697, 33] width 56 height 9
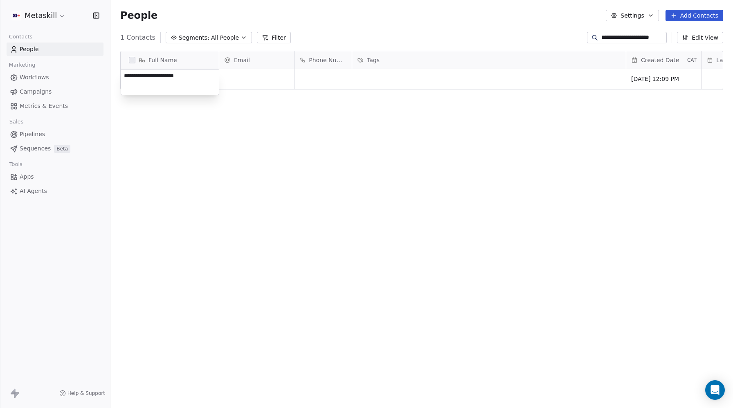
click at [167, 77] on textarea "**********" at bounding box center [170, 82] width 98 height 25
type textarea "**********"
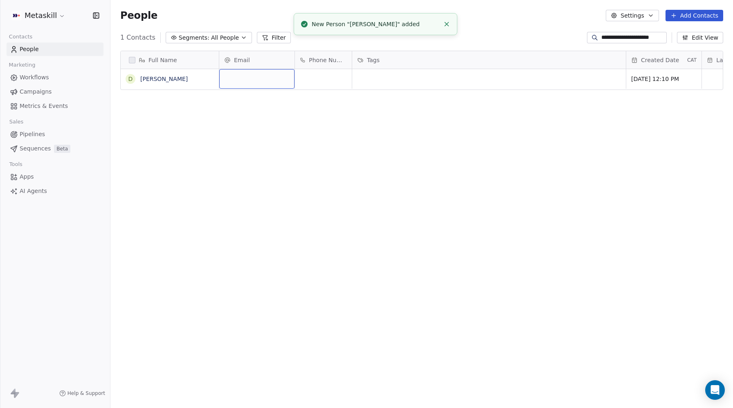
click at [264, 75] on div "grid" at bounding box center [256, 79] width 75 height 20
click at [264, 75] on input "email" at bounding box center [257, 79] width 72 height 16
type input "**********"
drag, startPoint x: 399, startPoint y: 140, endPoint x: 386, endPoint y: 134, distance: 13.8
click at [399, 140] on html "**********" at bounding box center [366, 204] width 733 height 408
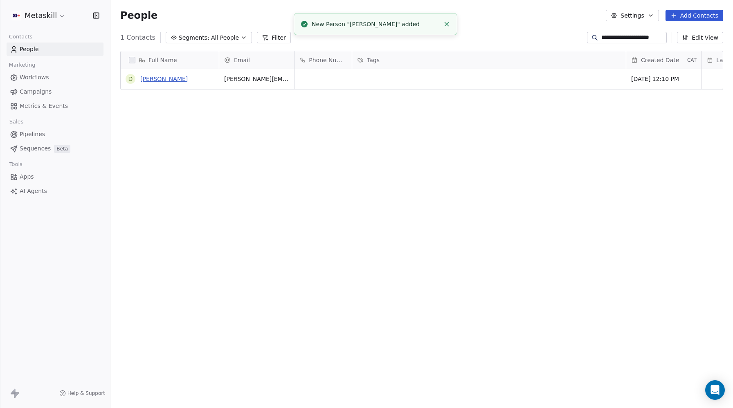
click at [162, 79] on link "[PERSON_NAME]" at bounding box center [163, 79] width 47 height 7
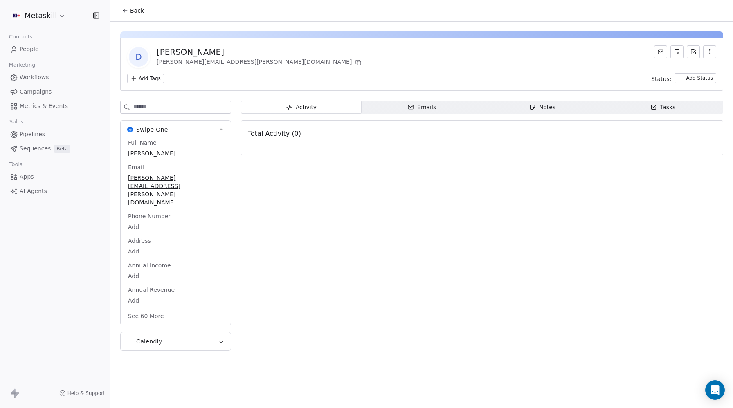
click at [144, 76] on html "Metaskill Contacts People Marketing Workflows Campaigns Metrics & Events Sales …" at bounding box center [366, 204] width 733 height 408
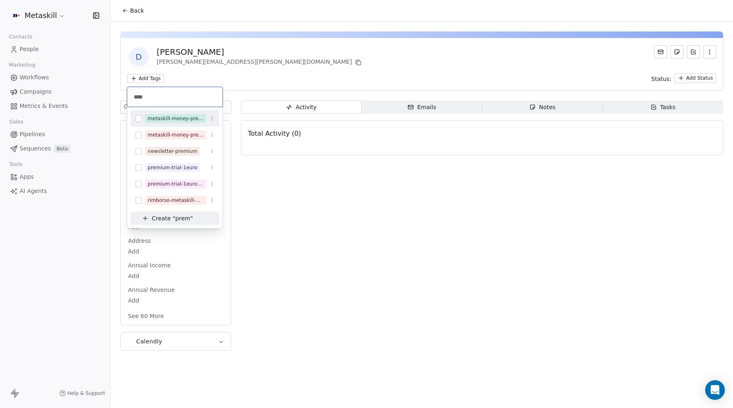
type input "****"
click at [139, 119] on button "Suggestions" at bounding box center [138, 118] width 7 height 7
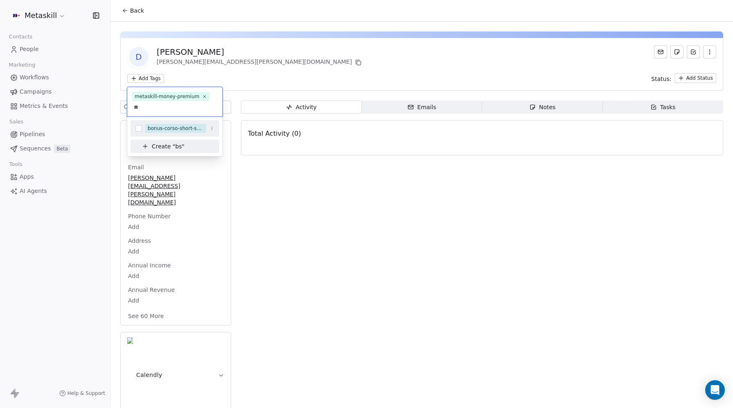
type input "*"
type input "*****"
drag, startPoint x: 138, startPoint y: 135, endPoint x: 200, endPoint y: 122, distance: 63.1
click at [138, 135] on button "Suggestions" at bounding box center [138, 135] width 7 height 7
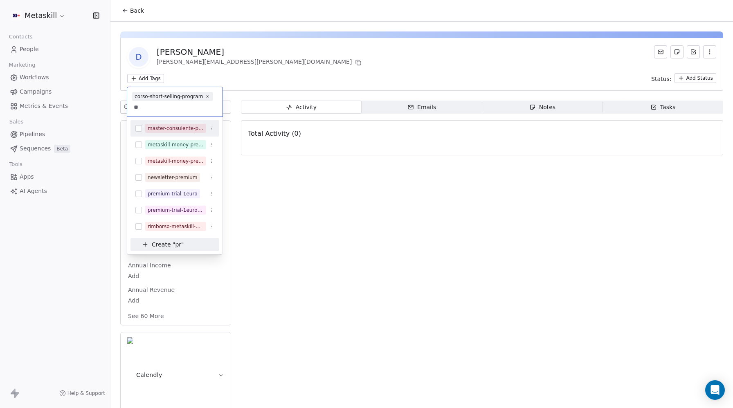
type input "*"
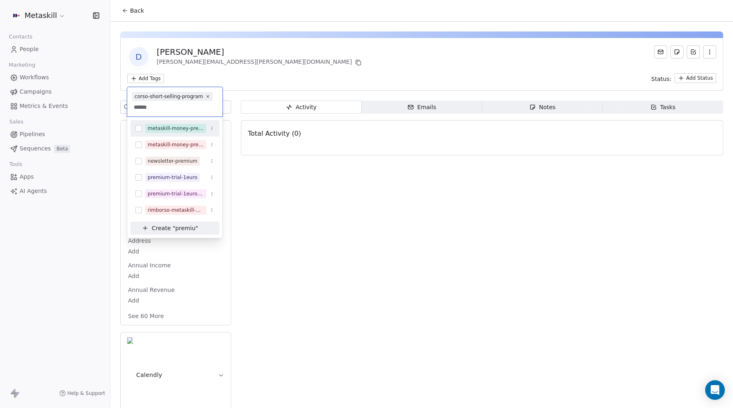
type input "******"
click at [160, 132] on span "metaskill-money-premium" at bounding box center [175, 128] width 61 height 9
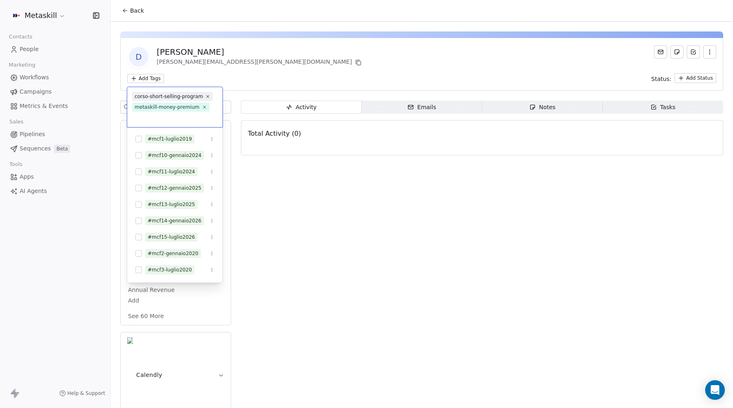
click at [341, 63] on html "Metaskill Contacts People Marketing Workflows Campaigns Metrics & Events Sales …" at bounding box center [366, 204] width 733 height 408
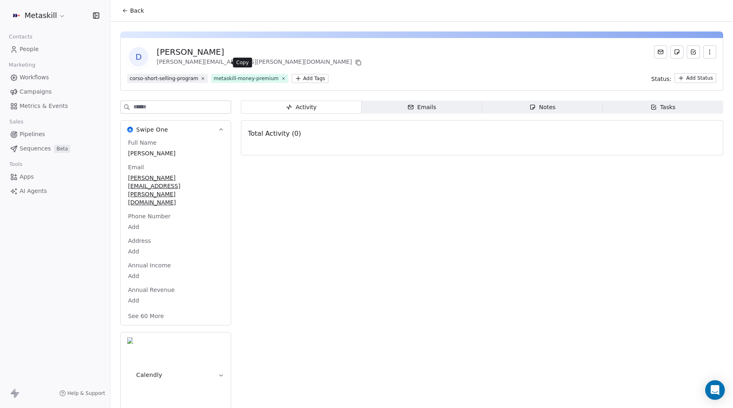
click at [356, 63] on icon at bounding box center [358, 62] width 4 height 4
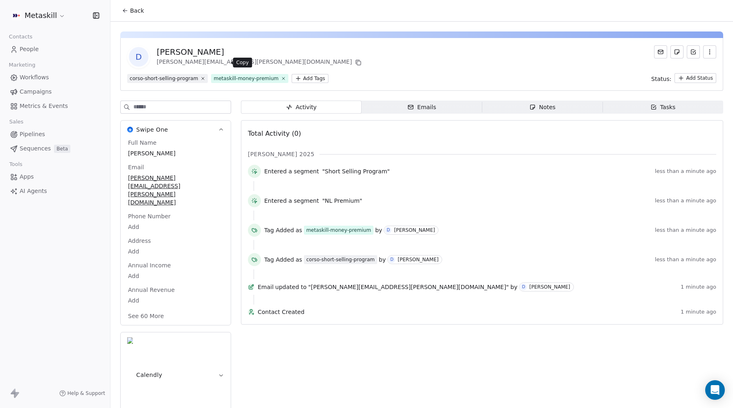
click at [355, 61] on icon at bounding box center [358, 62] width 7 height 7
